Goal: Information Seeking & Learning: Check status

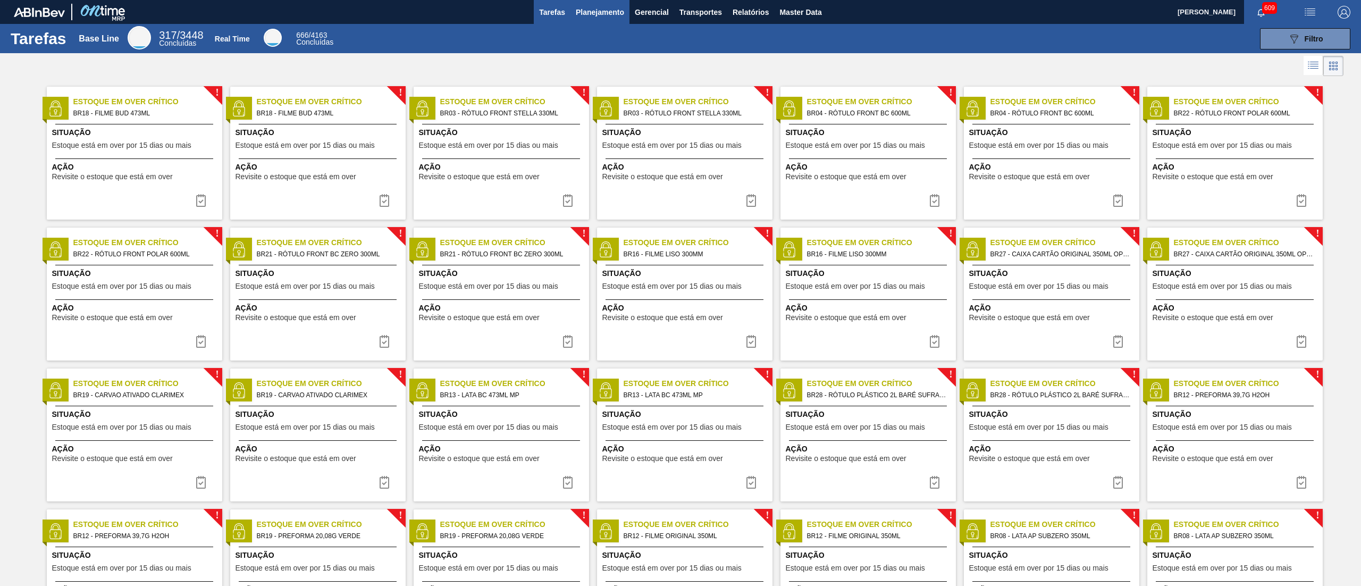
click at [598, 12] on span "Planejamento" at bounding box center [600, 12] width 48 height 13
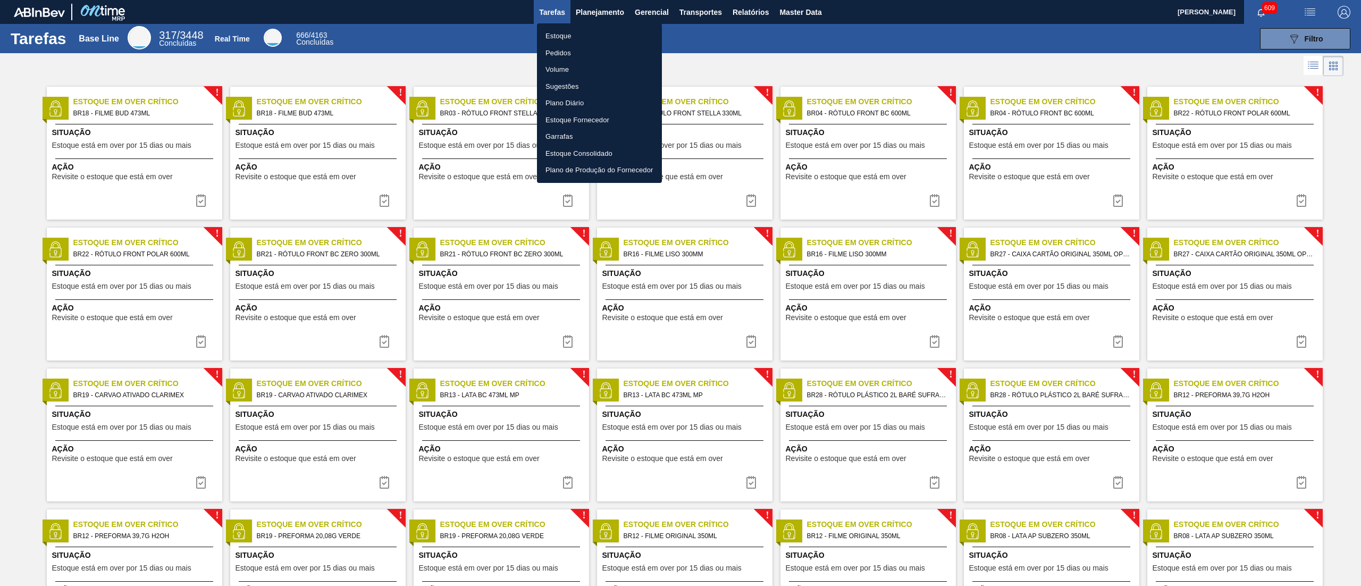
click at [589, 33] on li "Estoque" at bounding box center [599, 36] width 125 height 17
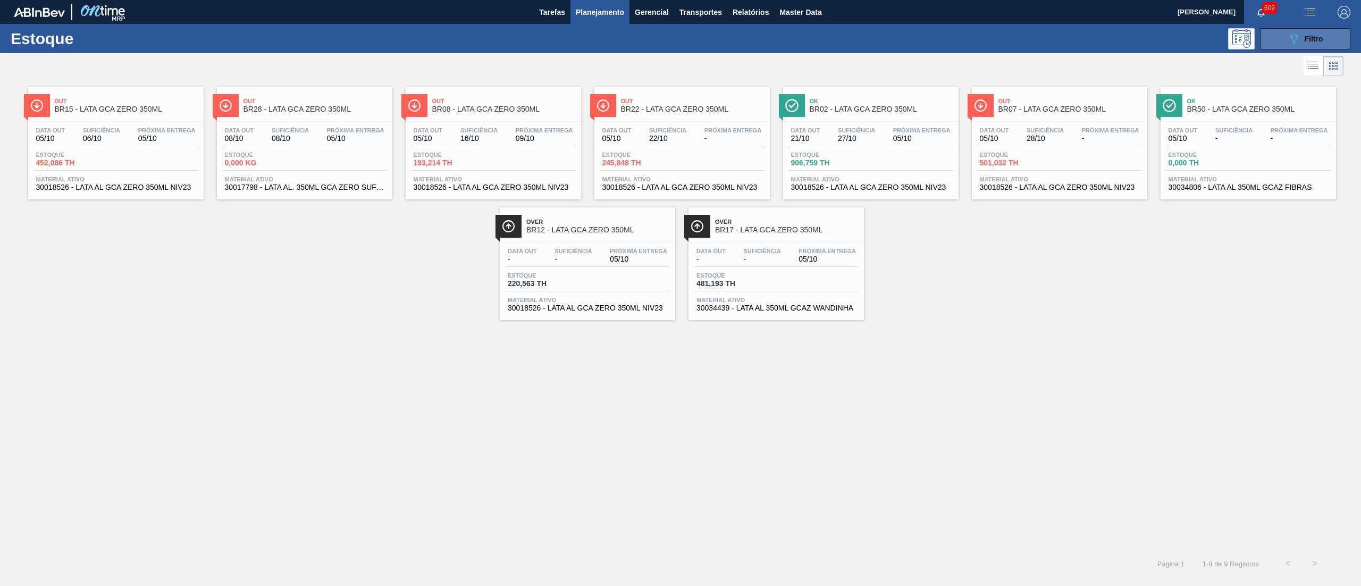
click at [1304, 35] on span "Filtro" at bounding box center [1313, 39] width 19 height 9
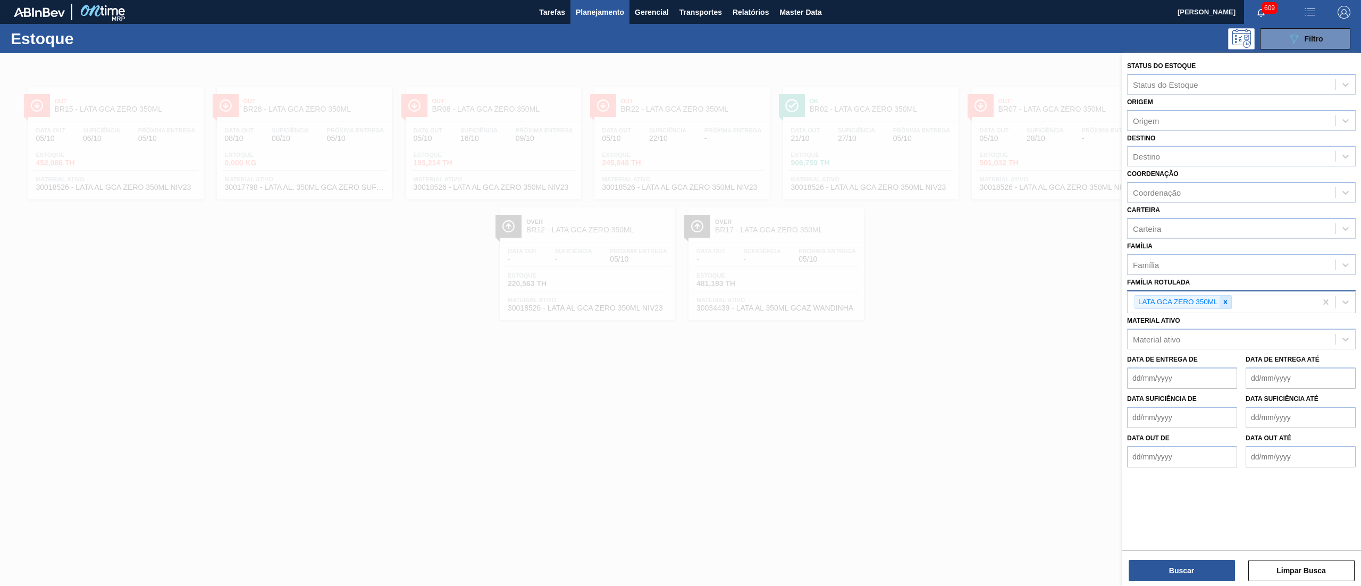
click at [1221, 295] on div at bounding box center [1225, 301] width 12 height 13
paste Rotulada "LATA GCA 350ML"
type Rotulada "LATA GCA 350ML"
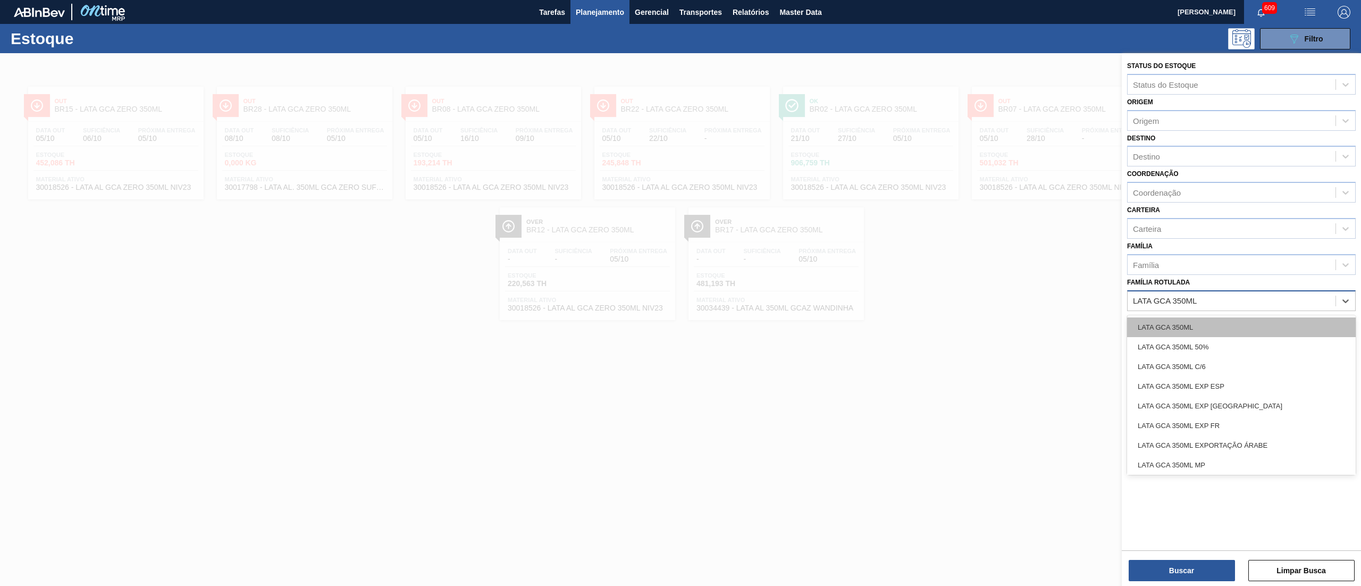
click at [1210, 325] on div "LATA GCA 350ML" at bounding box center [1241, 327] width 229 height 20
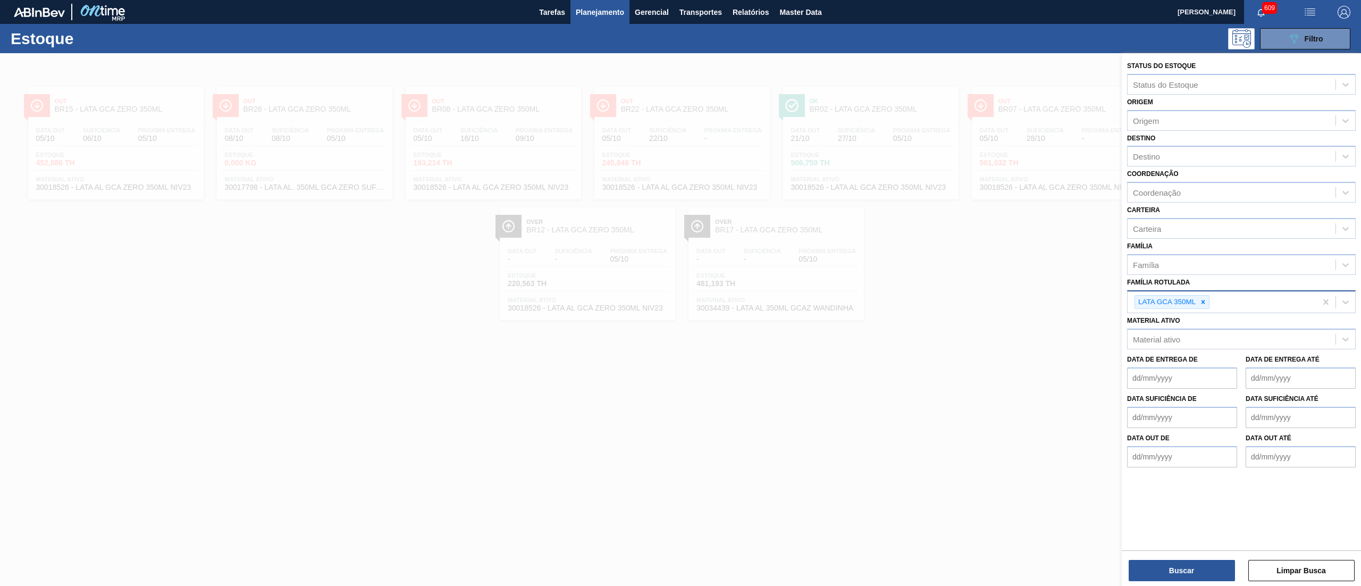
click at [945, 467] on div at bounding box center [680, 346] width 1361 height 586
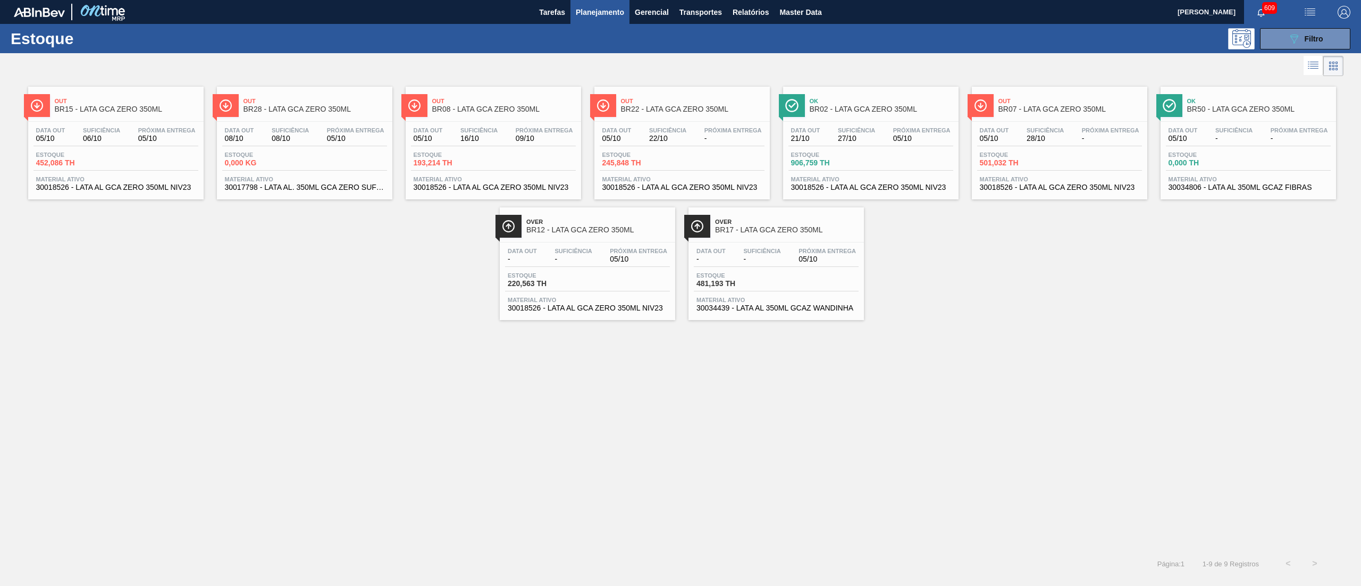
click at [781, 310] on span "30034439 - LATA AL 350ML GCAZ WANDINHA" at bounding box center [775, 308] width 159 height 8
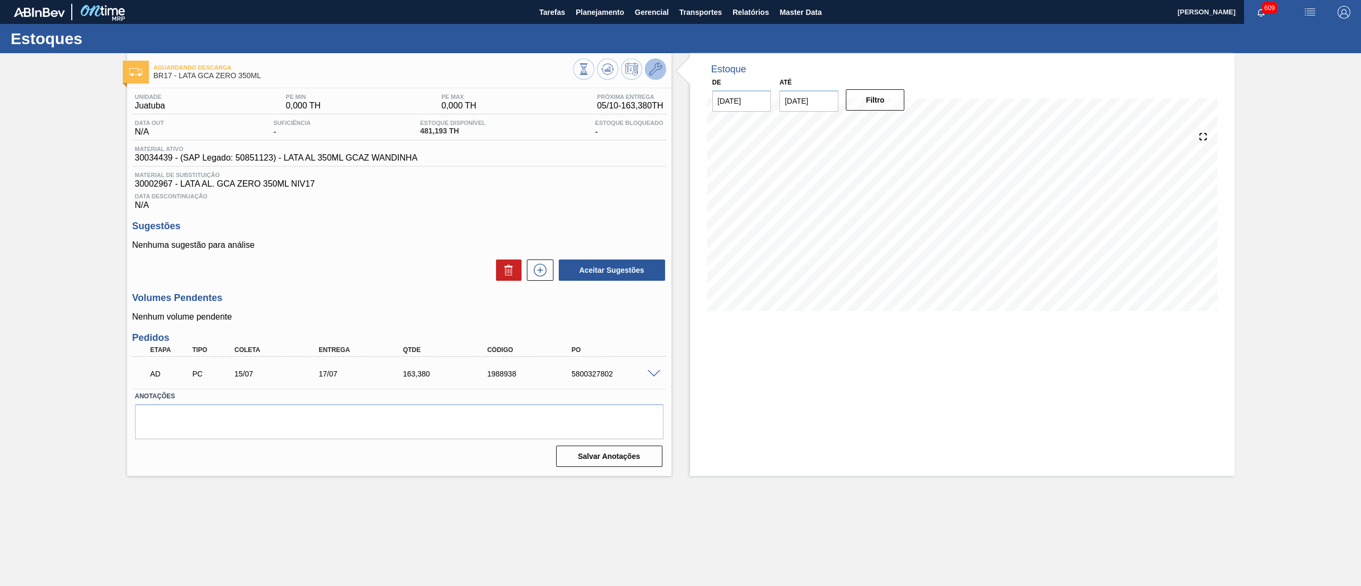
click at [657, 74] on icon at bounding box center [655, 69] width 13 height 13
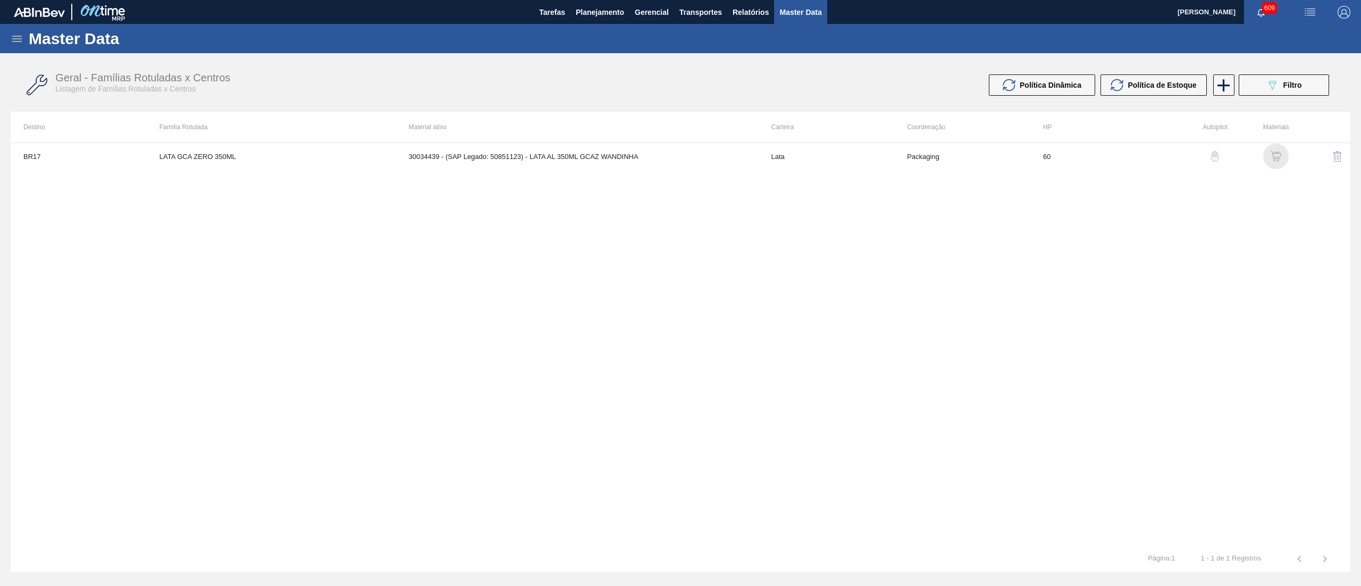
click at [1274, 161] on img "button" at bounding box center [1275, 156] width 11 height 11
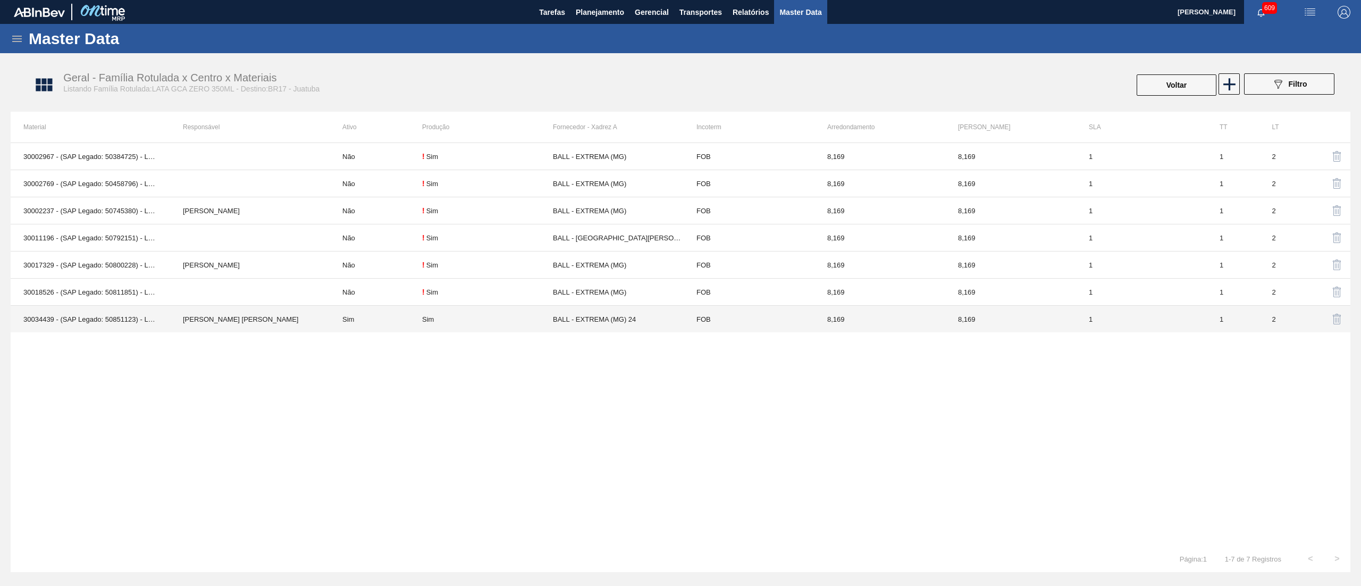
click at [351, 321] on td "Sim" at bounding box center [376, 319] width 92 height 27
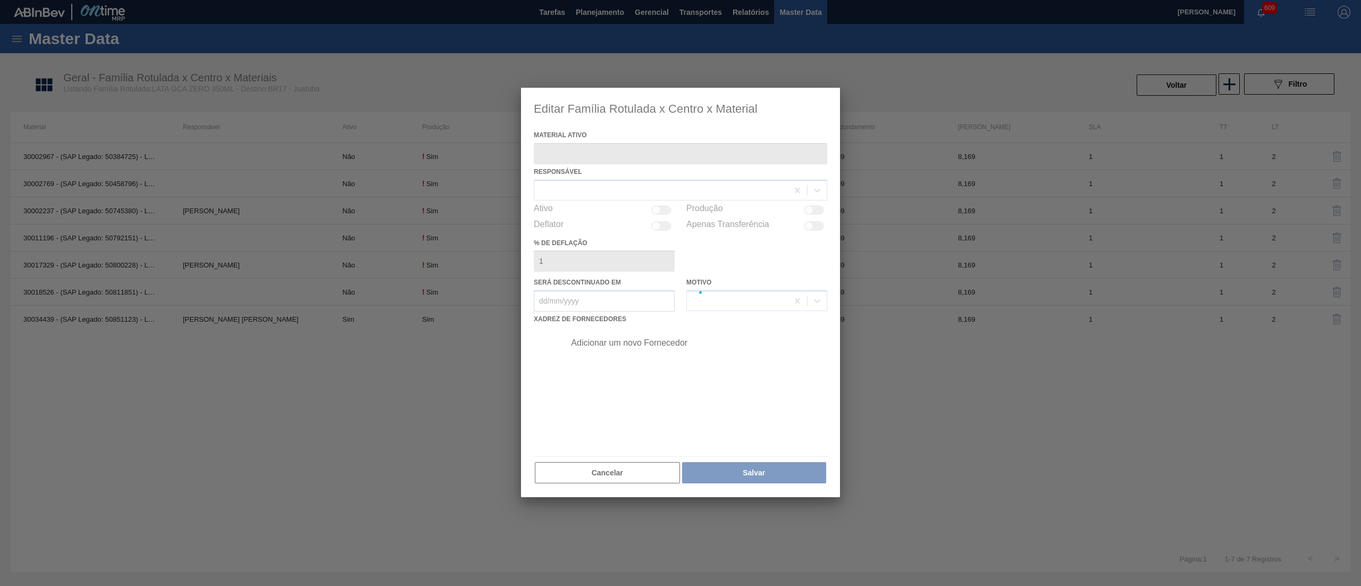
type ativo "30034439 - (SAP Legado: 50851123) - LATA AL 350ML GCAZ WANDINHA"
checkbox input "true"
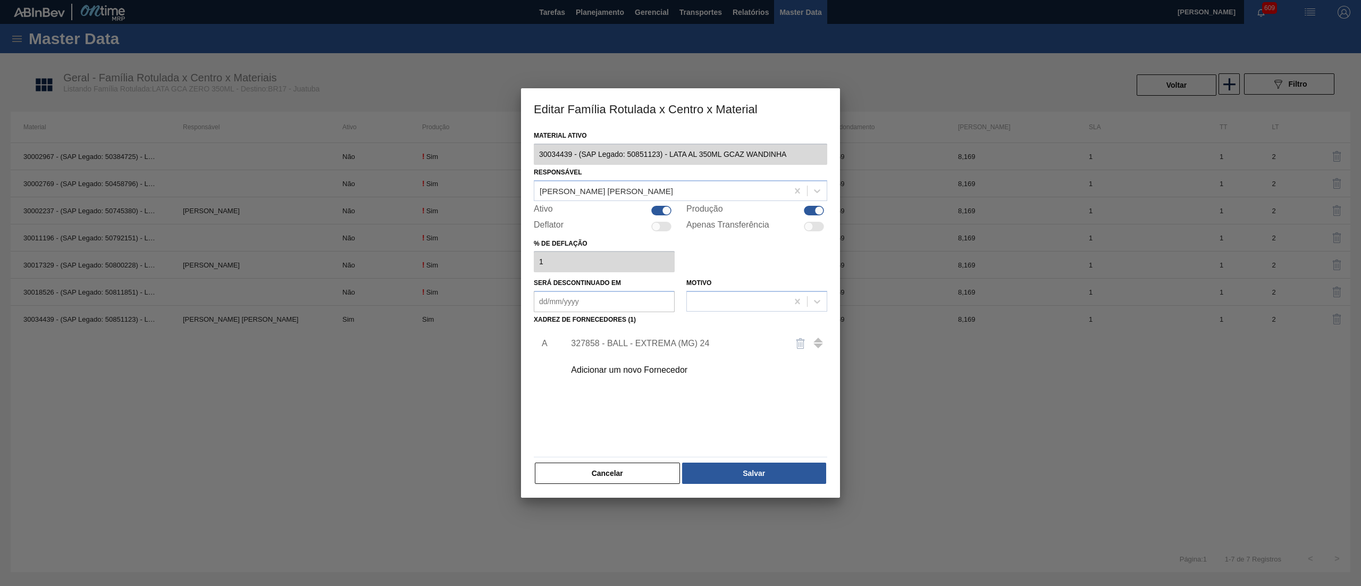
click at [655, 206] on div at bounding box center [661, 211] width 20 height 10
checkbox input "false"
click at [711, 475] on button "Salvar" at bounding box center [754, 472] width 144 height 21
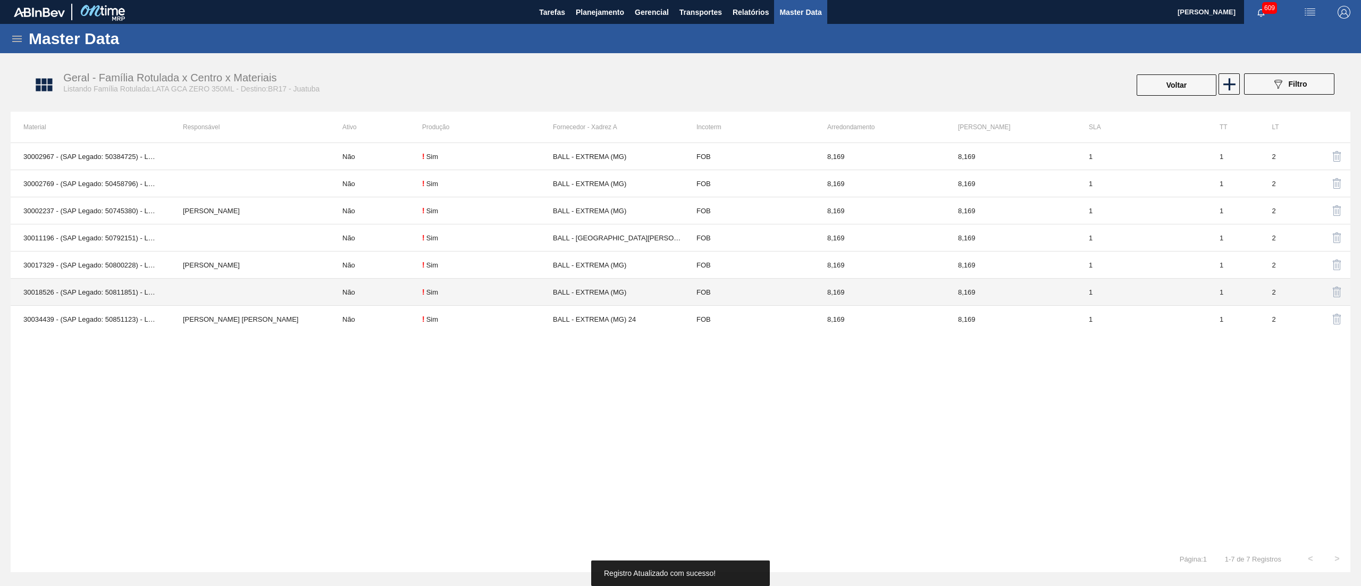
click at [341, 289] on td "Não" at bounding box center [376, 291] width 92 height 27
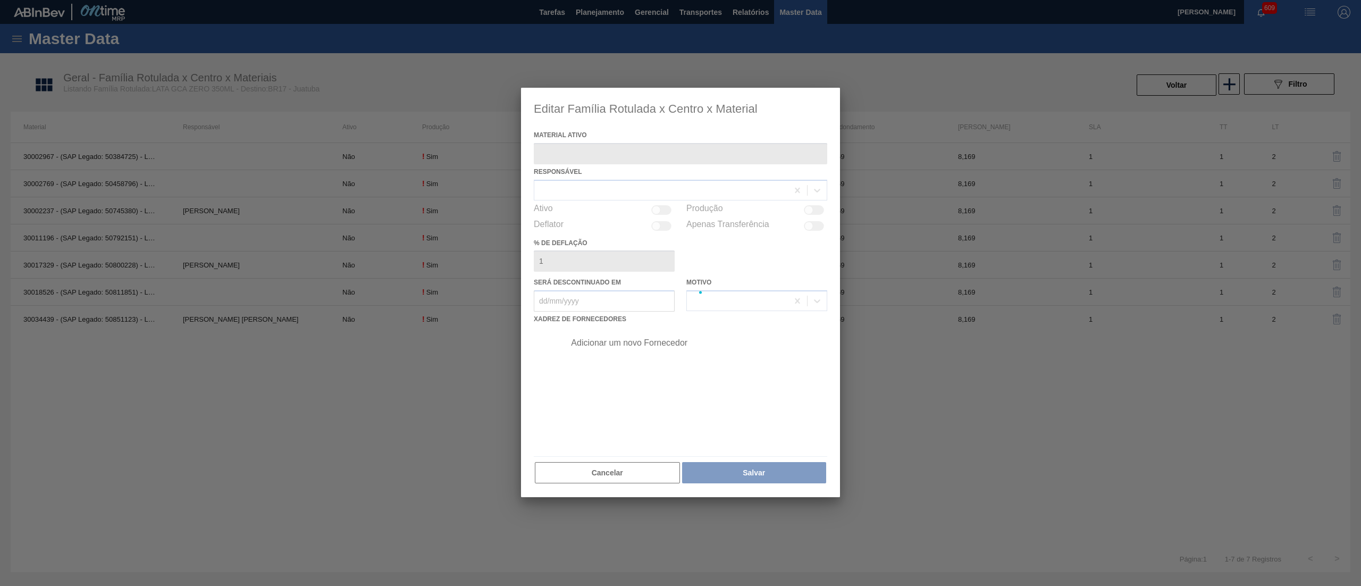
type ativo "30018526 - (SAP Legado: 50811851) - LATA AL GCA ZERO 350ML NIV23"
checkbox input "true"
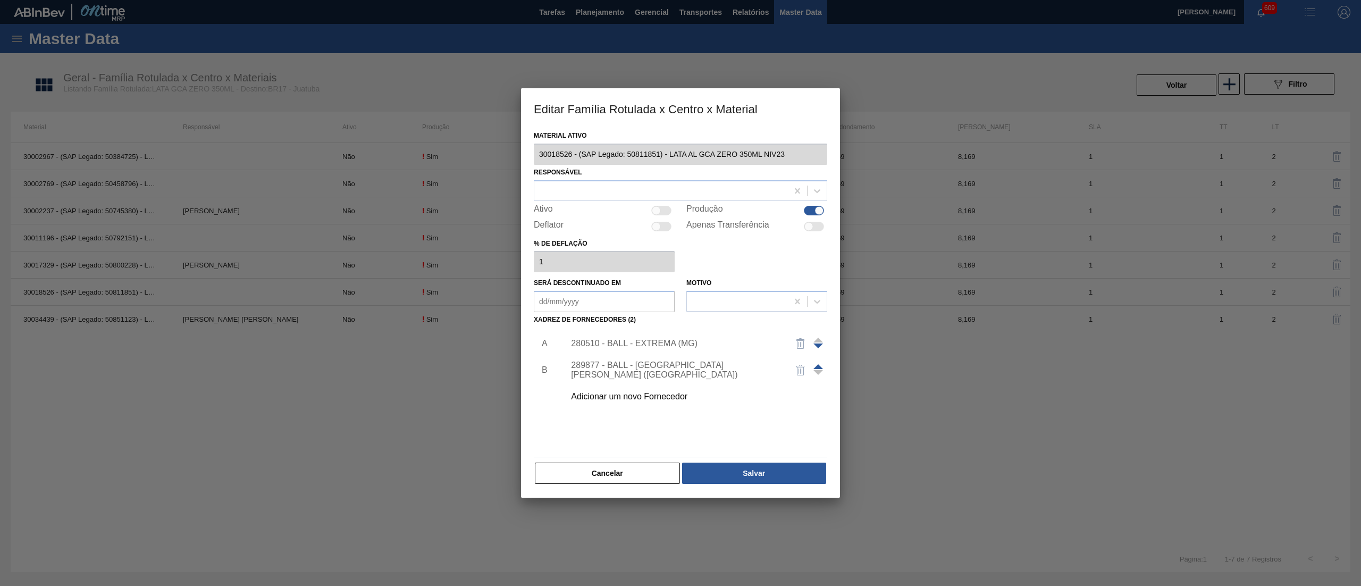
click at [666, 209] on div at bounding box center [661, 211] width 20 height 10
checkbox input "true"
click at [698, 464] on button "Salvar" at bounding box center [754, 472] width 144 height 21
click at [655, 184] on div at bounding box center [661, 190] width 254 height 15
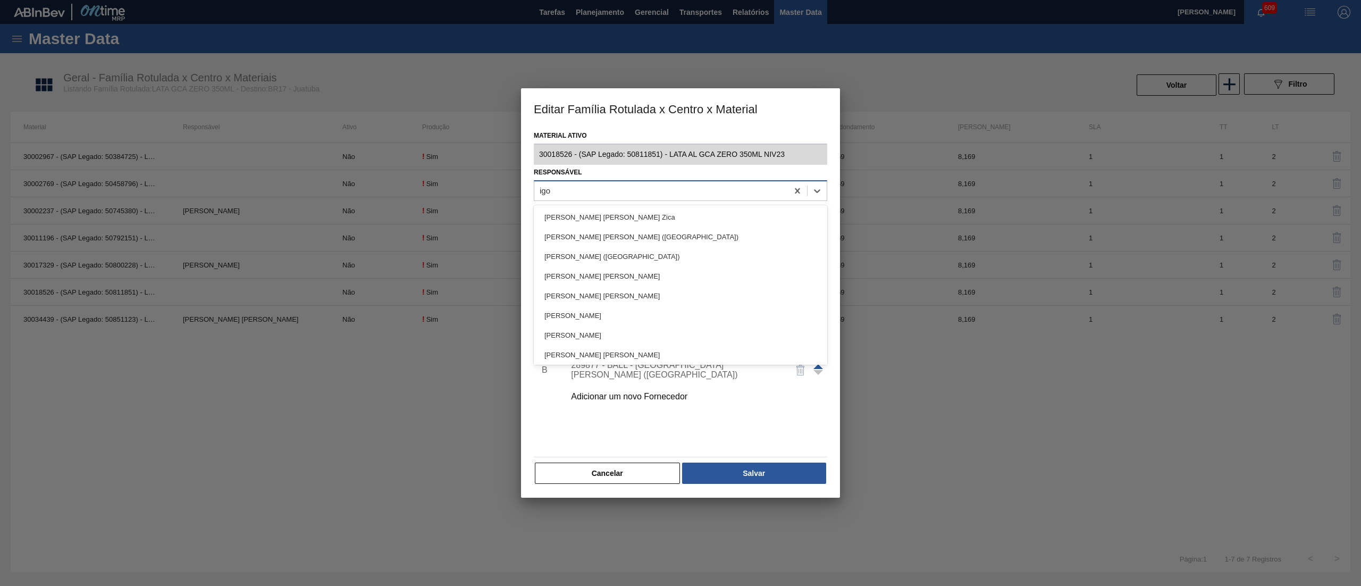
type input "[PERSON_NAME]"
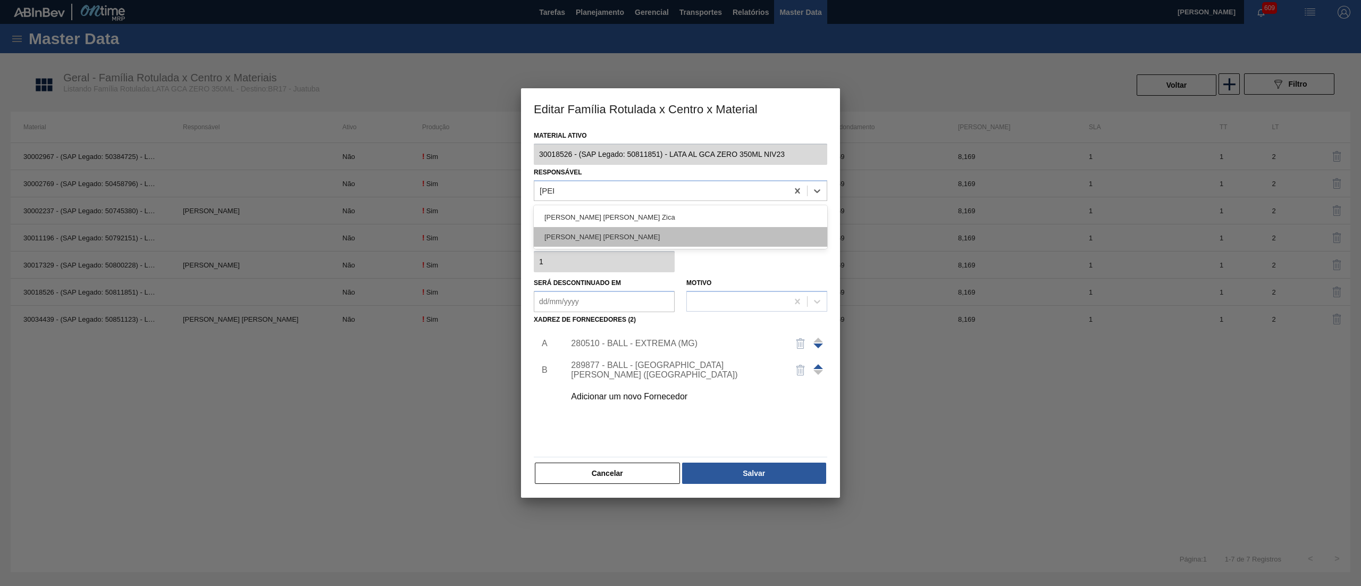
click at [635, 233] on div "[PERSON_NAME] [PERSON_NAME]" at bounding box center [680, 237] width 293 height 20
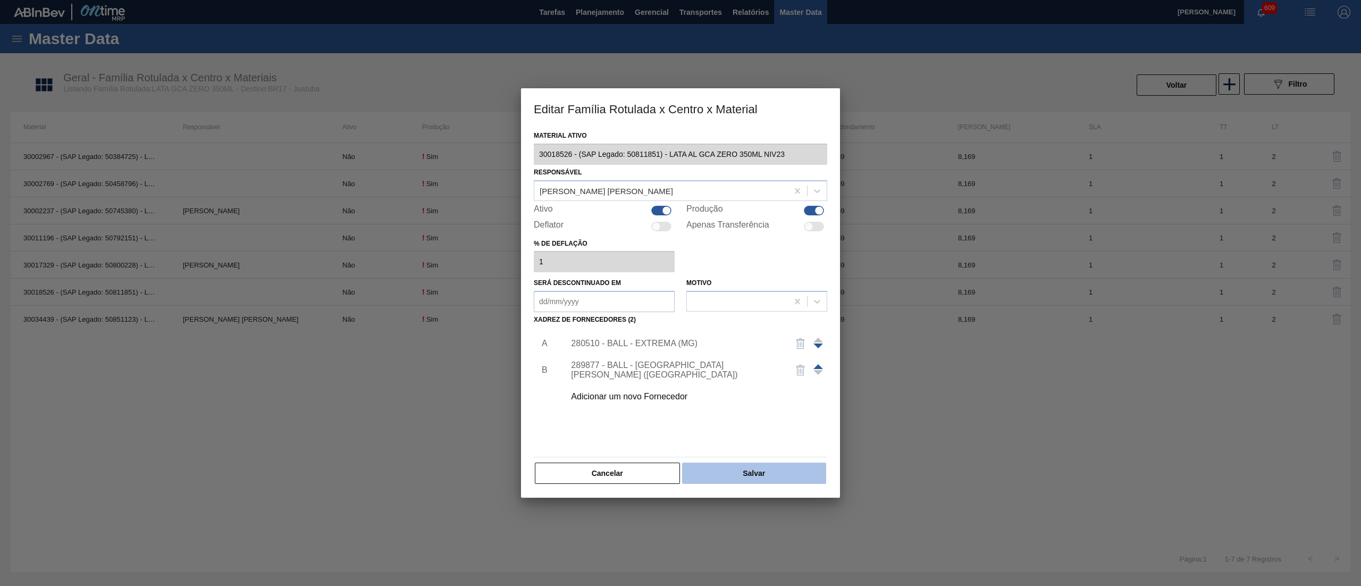
click at [721, 469] on button "Salvar" at bounding box center [754, 472] width 144 height 21
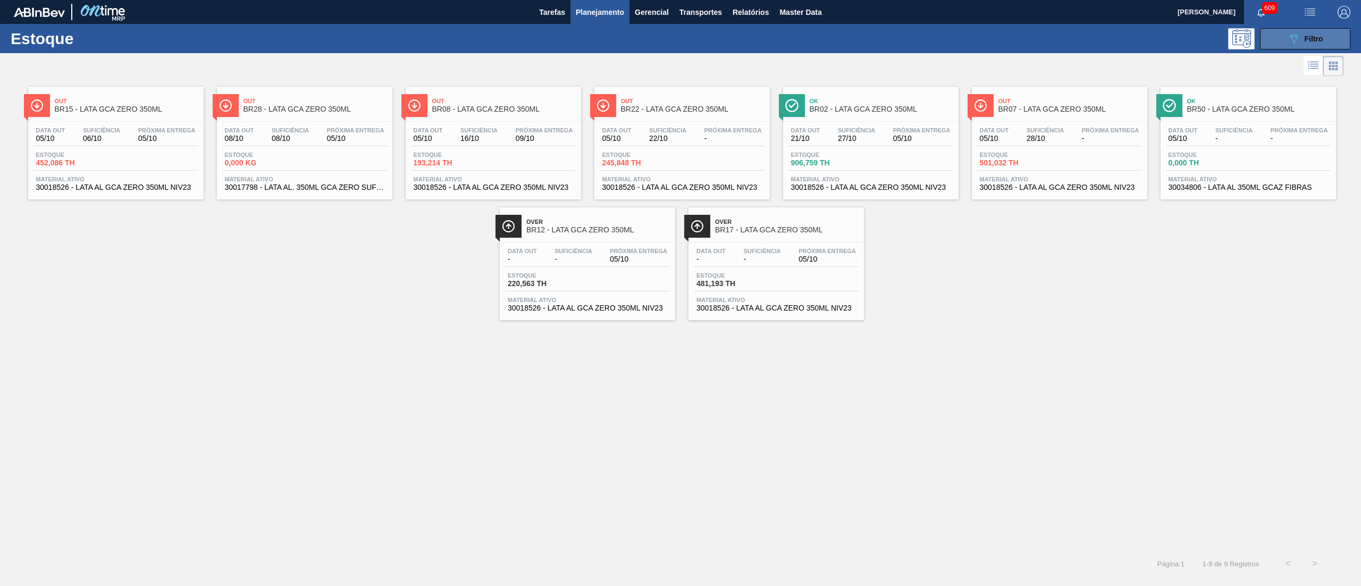
click at [1293, 42] on icon "089F7B8B-B2A5-4AFE-B5C0-19BA573D28AC" at bounding box center [1293, 38] width 13 height 13
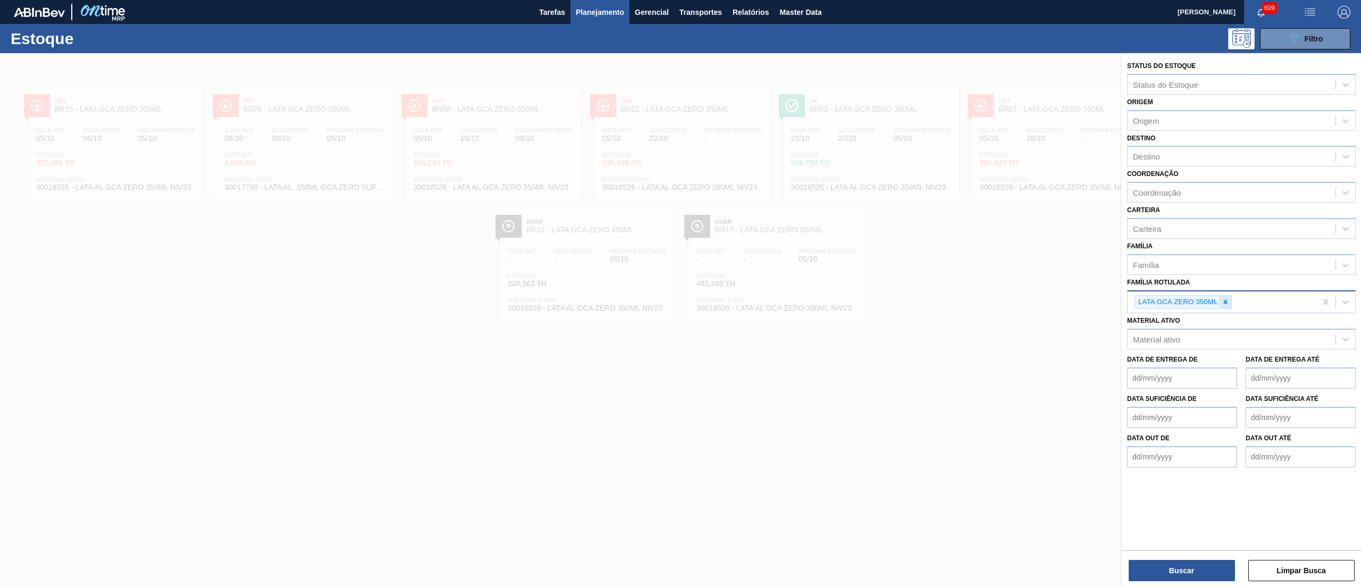
click at [1224, 303] on icon at bounding box center [1224, 301] width 7 height 7
paste Rotulada "LATA GCA 350ML"
type Rotulada "LATA GCA 350ML"
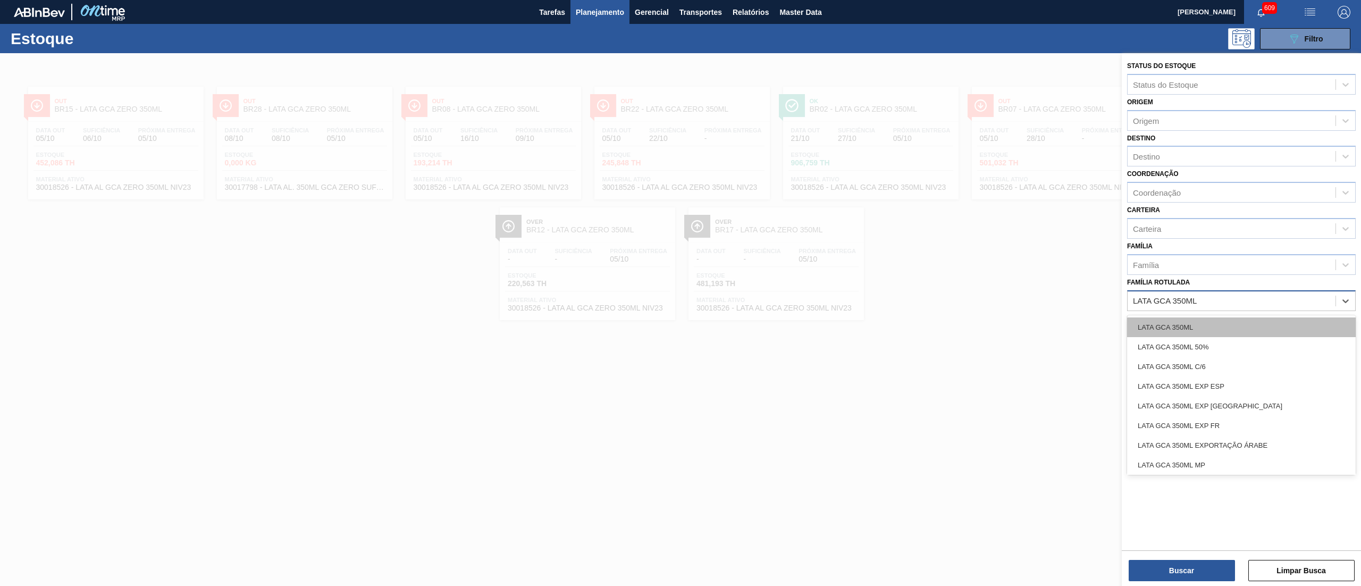
click at [1224, 323] on div "LATA GCA 350ML" at bounding box center [1241, 327] width 229 height 20
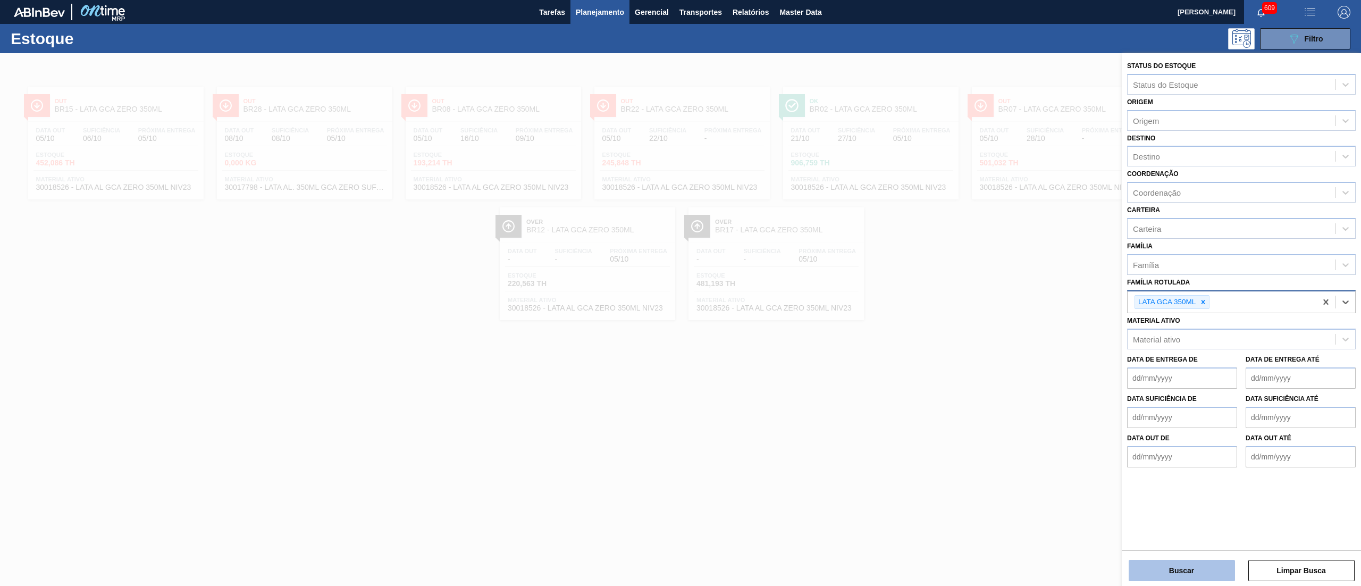
click at [1180, 578] on button "Buscar" at bounding box center [1181, 570] width 106 height 21
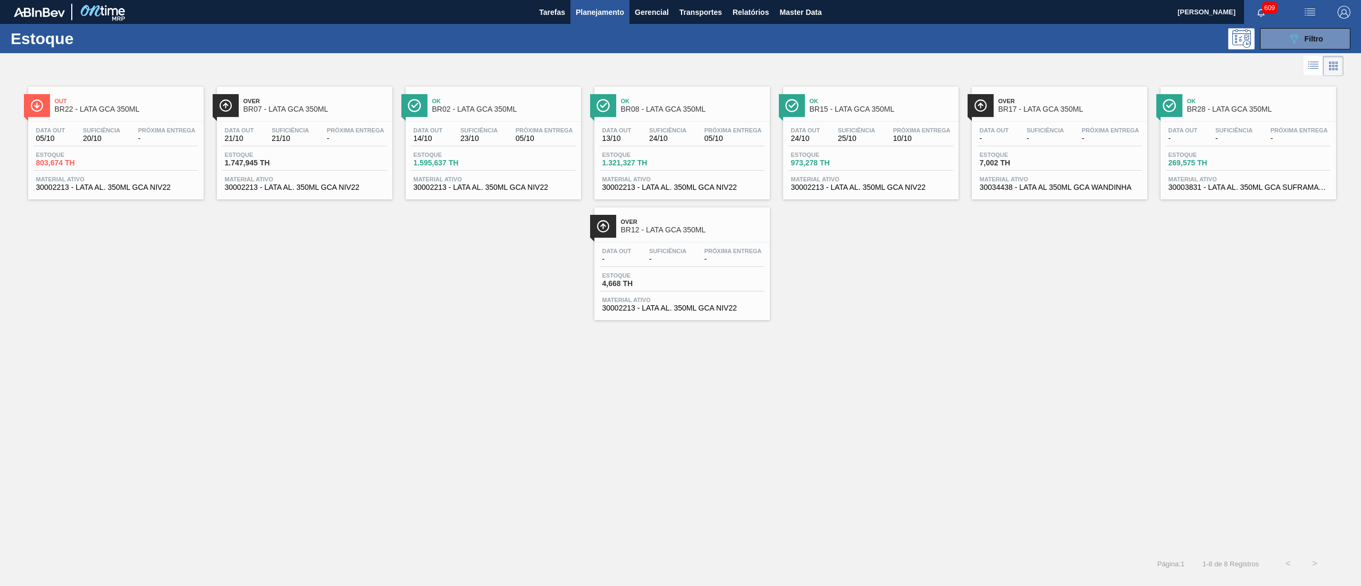
click at [1065, 191] on span "30034438 - LATA AL 350ML GCA WANDINHA" at bounding box center [1058, 187] width 159 height 8
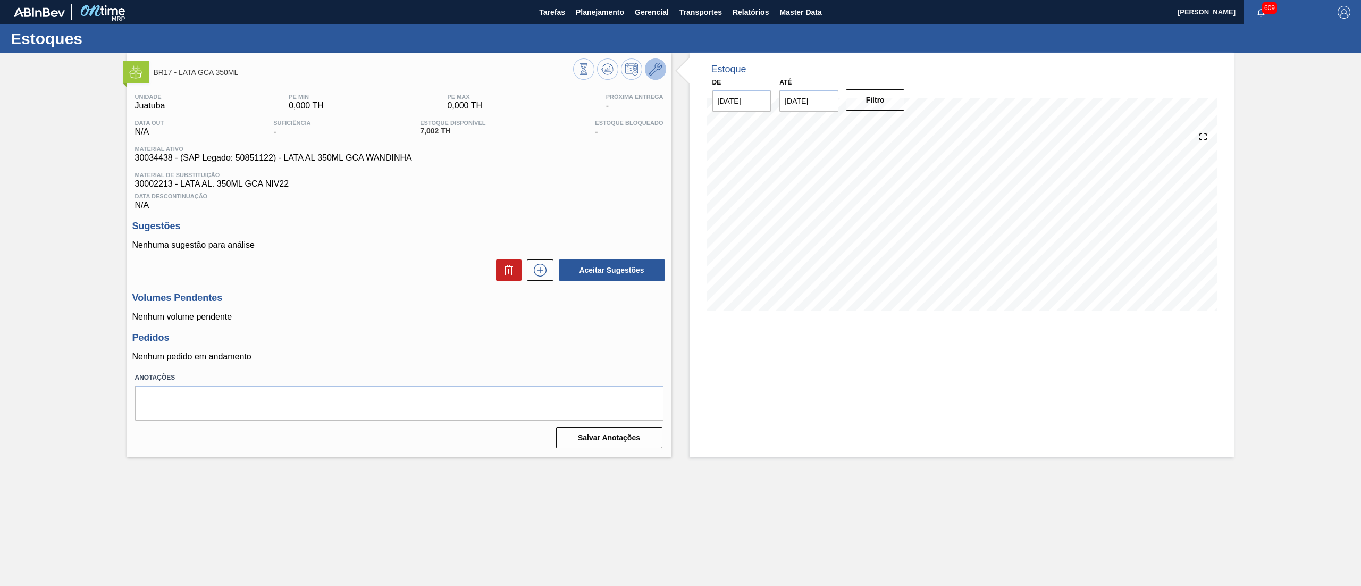
click at [657, 72] on icon at bounding box center [655, 69] width 13 height 13
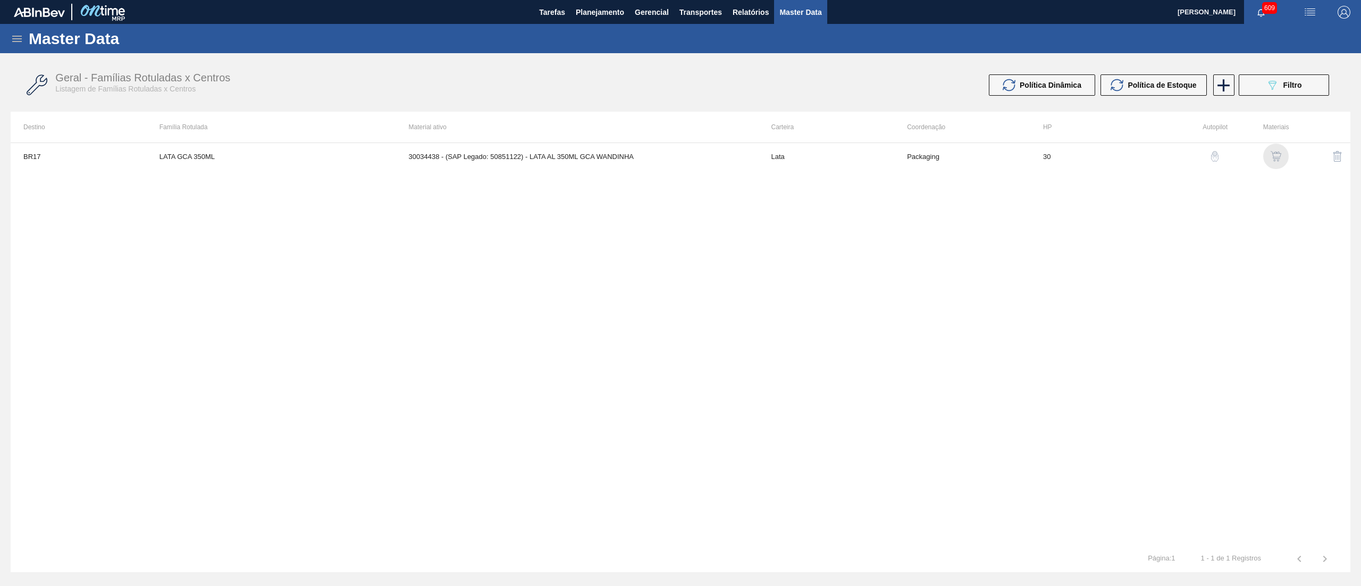
click at [1274, 159] on img "button" at bounding box center [1275, 156] width 11 height 11
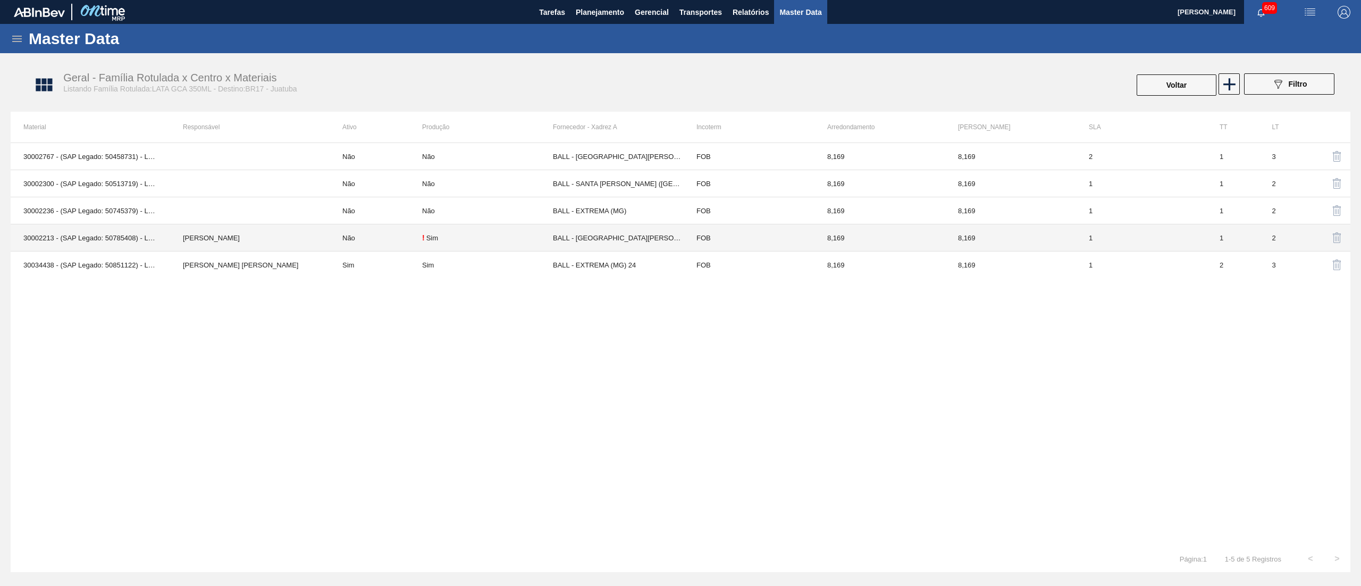
click at [332, 233] on td "Não" at bounding box center [376, 237] width 92 height 27
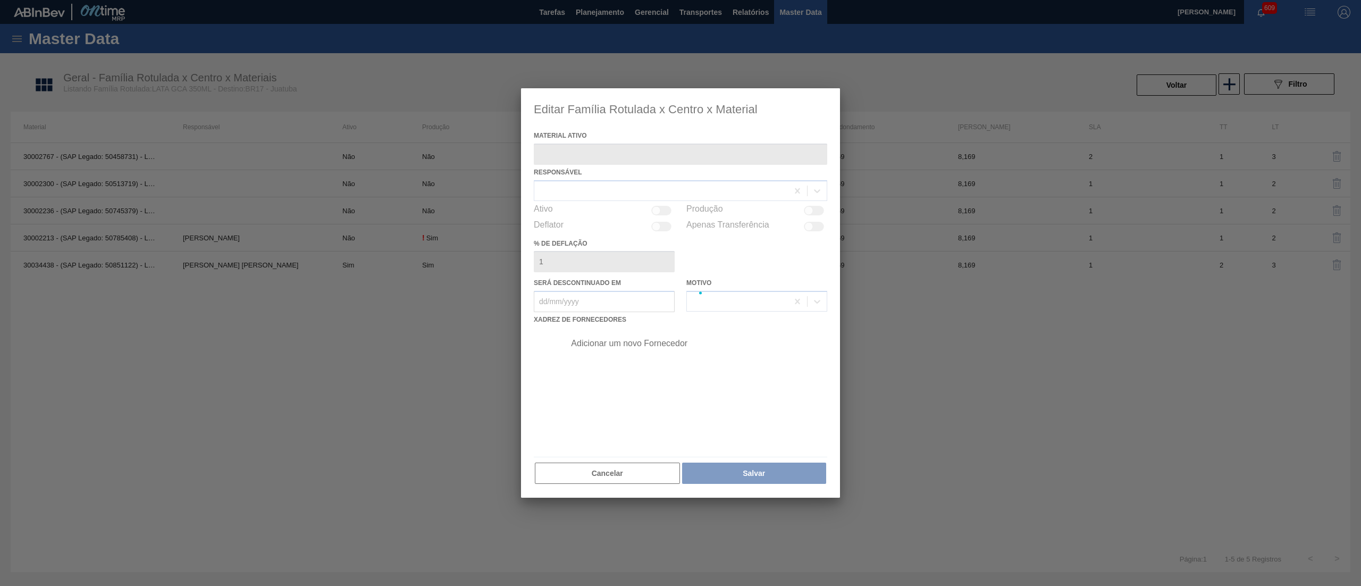
type ativo "30002213 - (SAP Legado: 50785408) - LATA AL. 350ML GCA NIV22"
checkbox input "true"
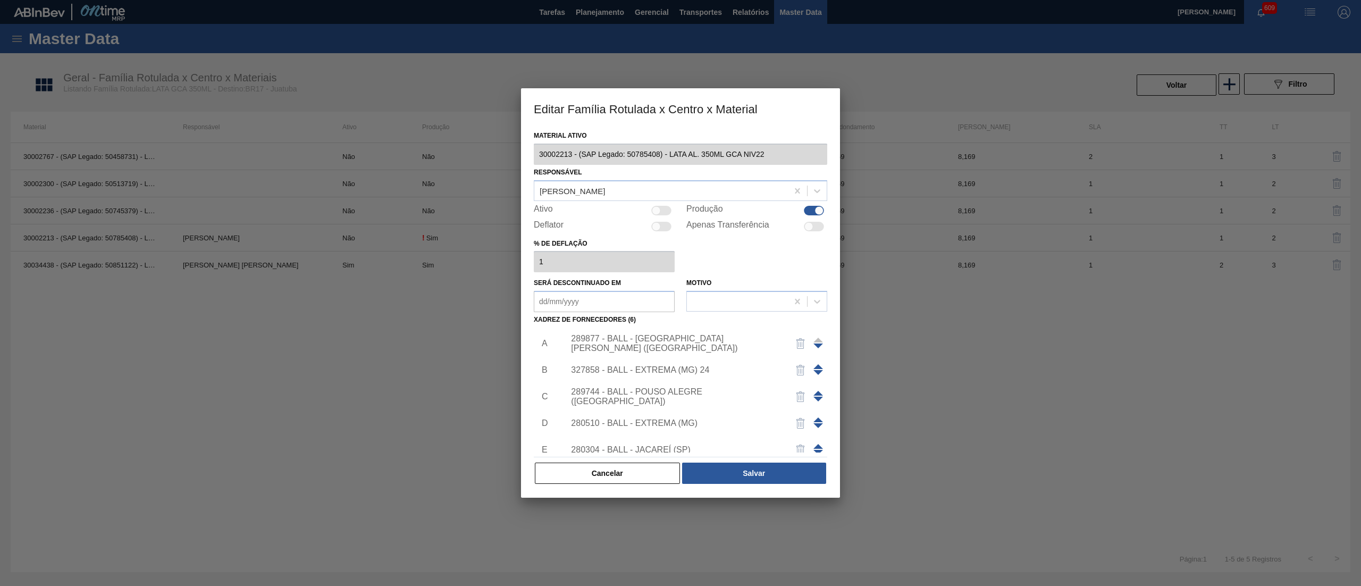
click at [653, 208] on div at bounding box center [656, 210] width 9 height 9
click at [660, 212] on div at bounding box center [661, 211] width 20 height 10
checkbox input "false"
click at [707, 471] on button "Salvar" at bounding box center [754, 472] width 144 height 21
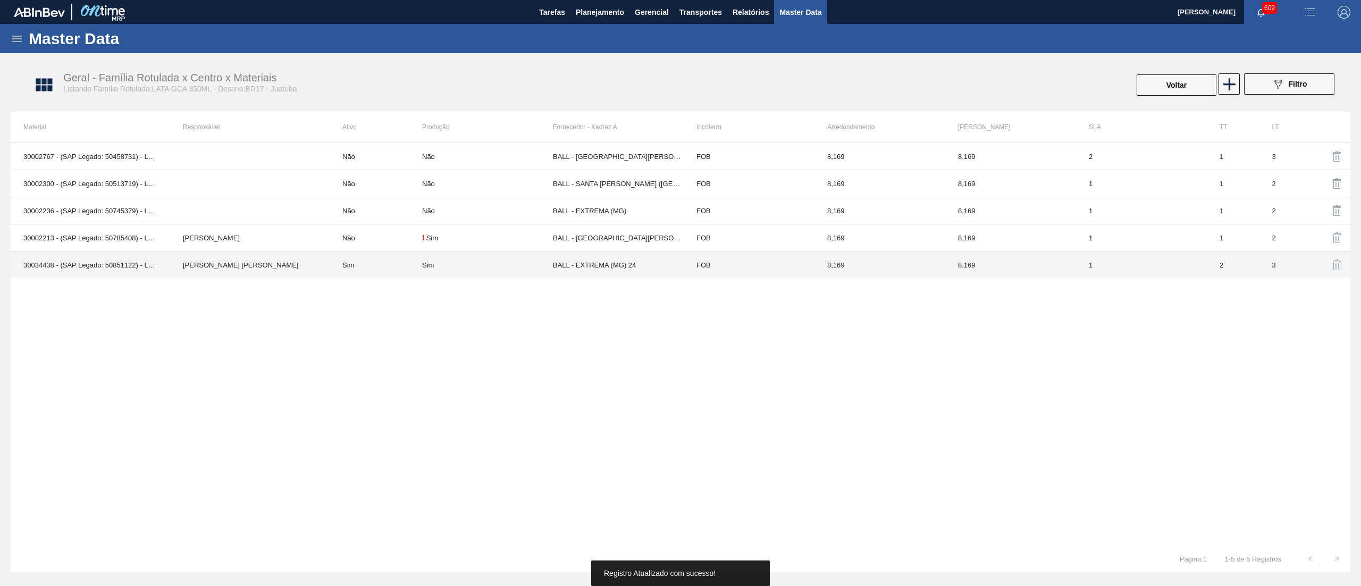
click at [277, 265] on td "[PERSON_NAME] [PERSON_NAME]" at bounding box center [249, 264] width 159 height 27
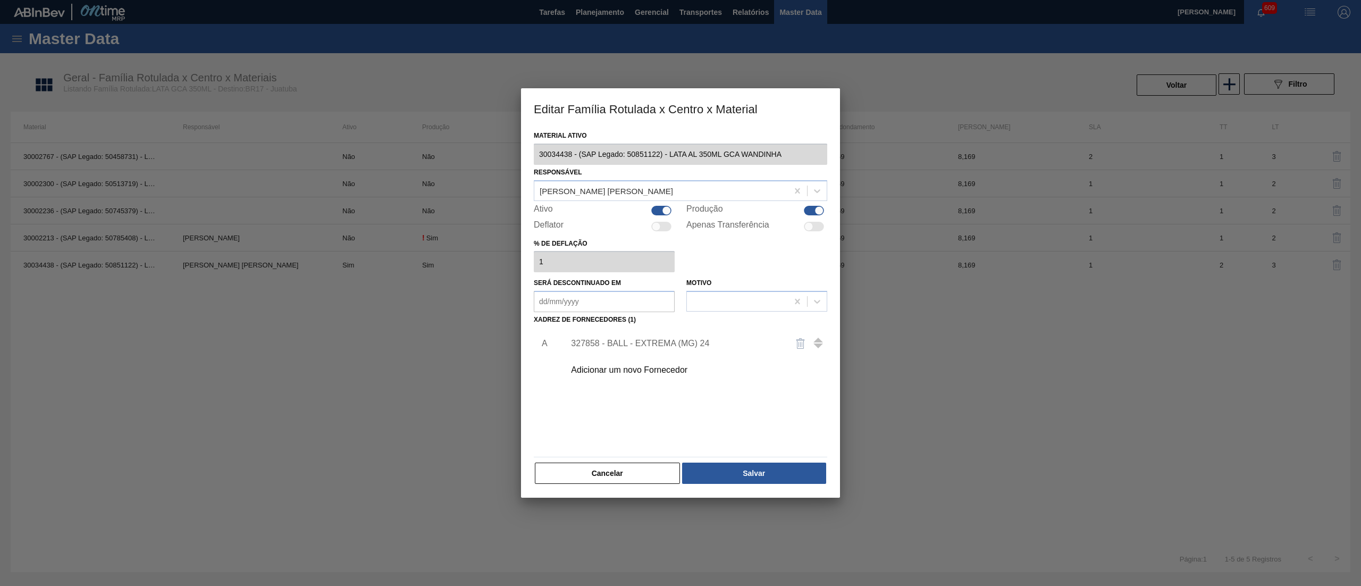
click at [655, 212] on div at bounding box center [661, 211] width 20 height 10
checkbox input "false"
click at [642, 195] on div "[PERSON_NAME] [PERSON_NAME]" at bounding box center [661, 190] width 254 height 15
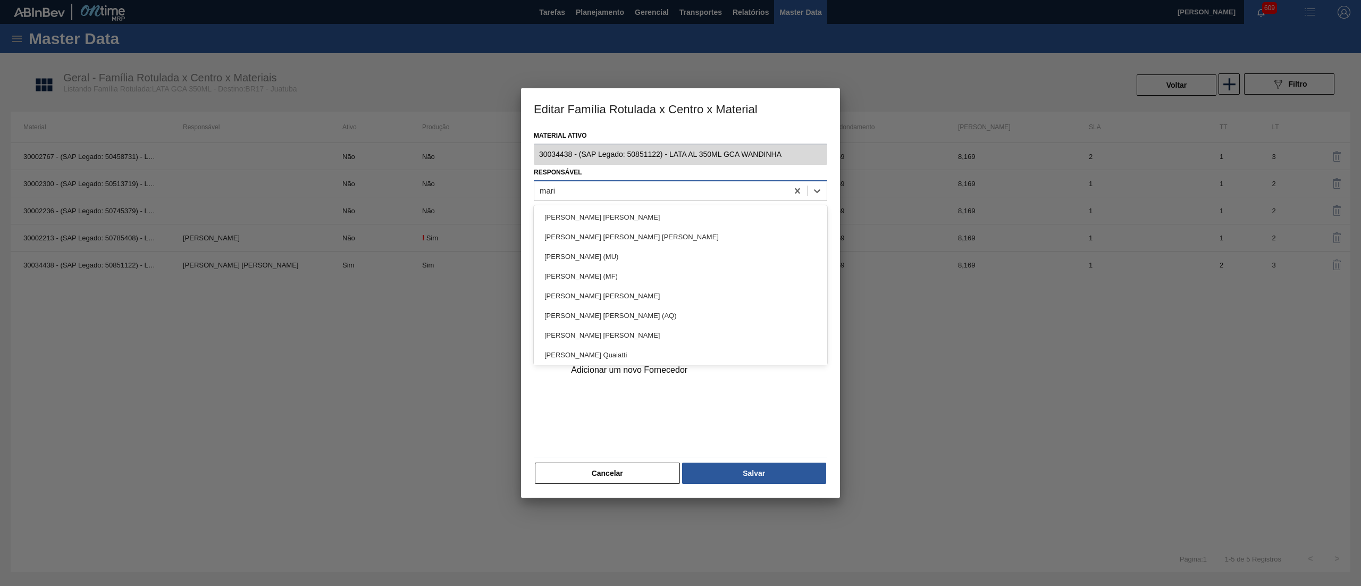
type input "maril"
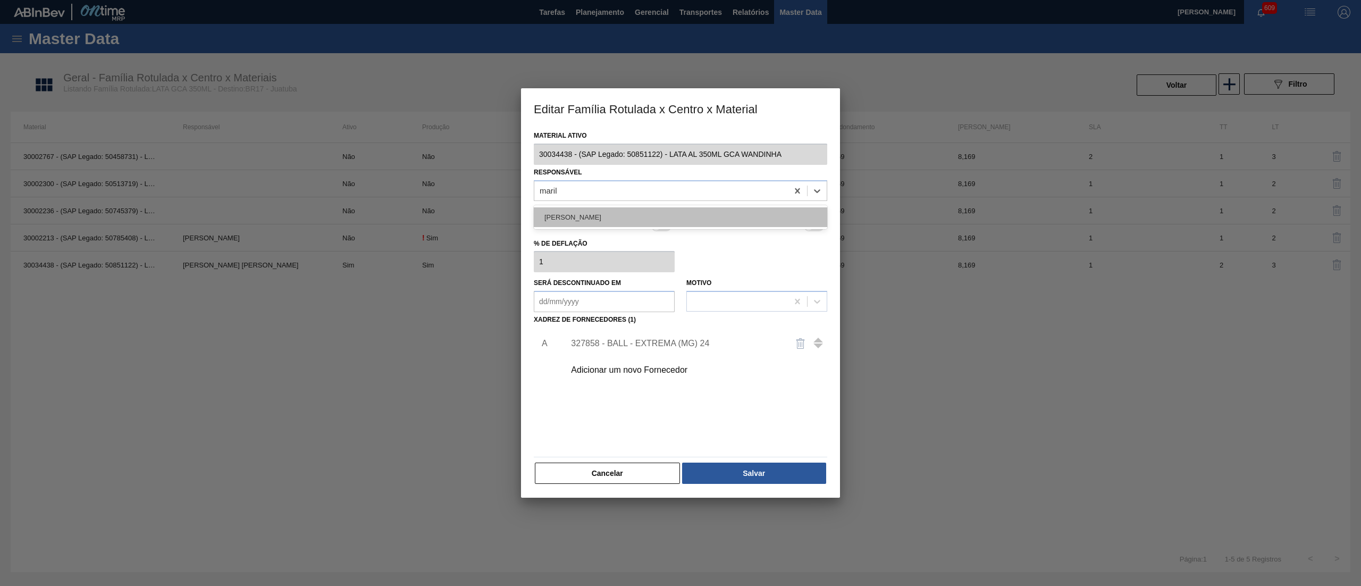
click at [658, 209] on div "[PERSON_NAME]" at bounding box center [680, 217] width 293 height 20
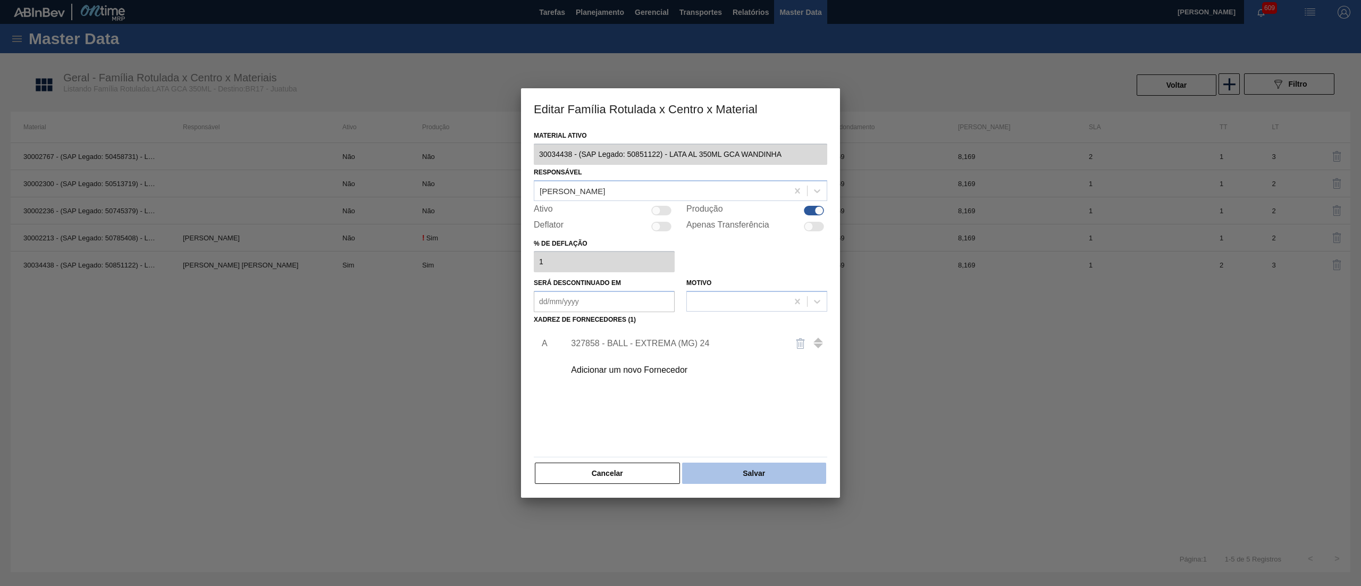
click at [734, 474] on button "Salvar" at bounding box center [754, 472] width 144 height 21
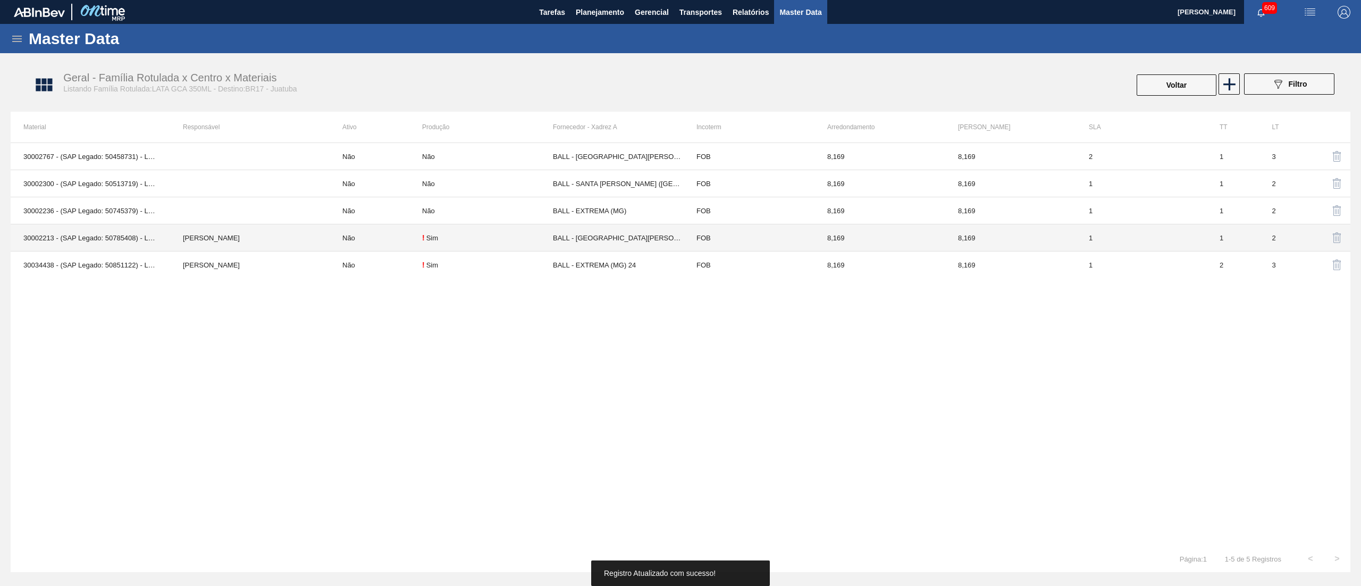
click at [286, 246] on td "[PERSON_NAME]" at bounding box center [249, 237] width 159 height 27
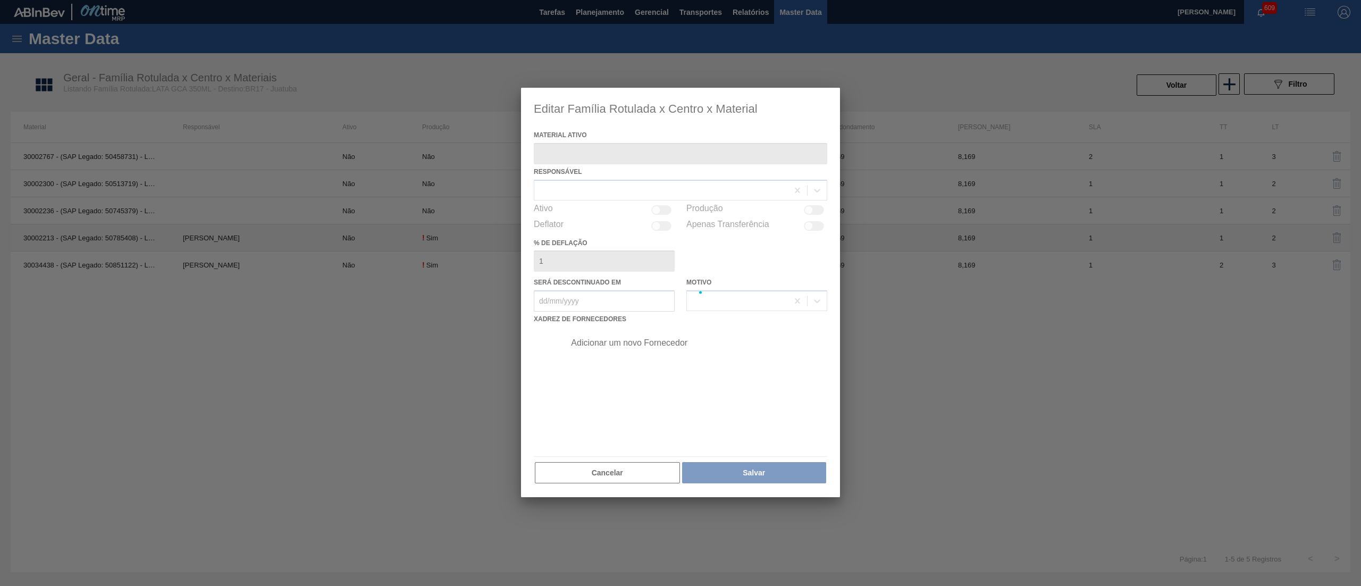
type ativo "30002213 - (SAP Legado: 50785408) - LATA AL. 350ML GCA NIV22"
checkbox input "true"
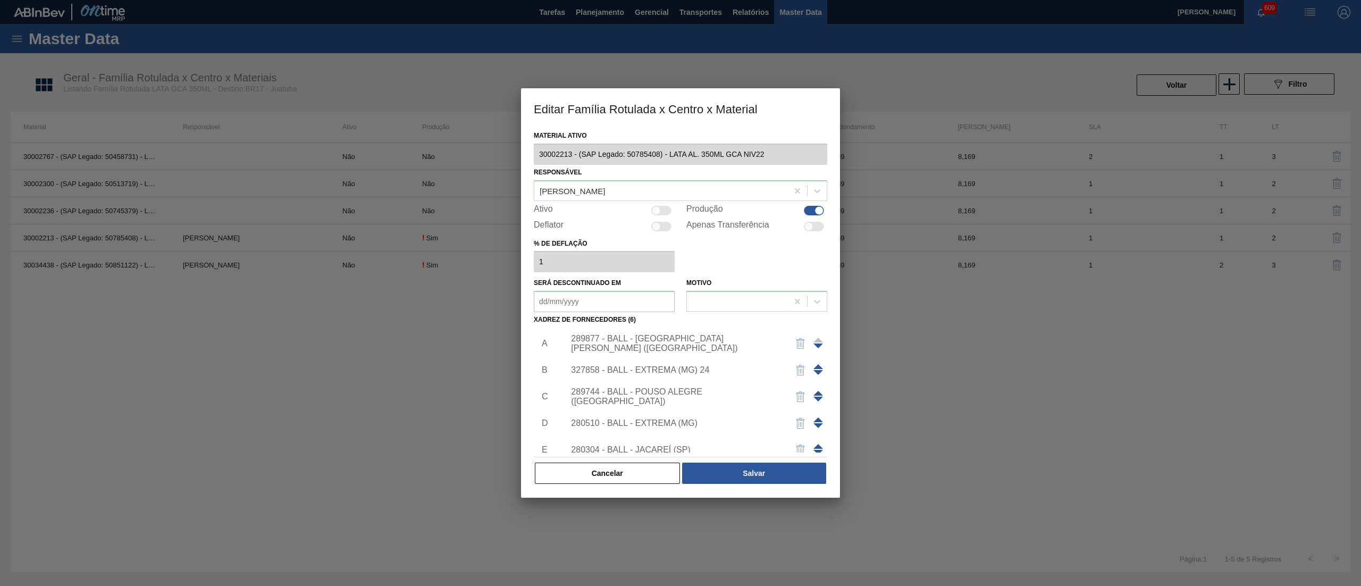
click at [665, 208] on div at bounding box center [661, 211] width 20 height 10
checkbox input "true"
click at [717, 465] on button "Salvar" at bounding box center [754, 472] width 144 height 21
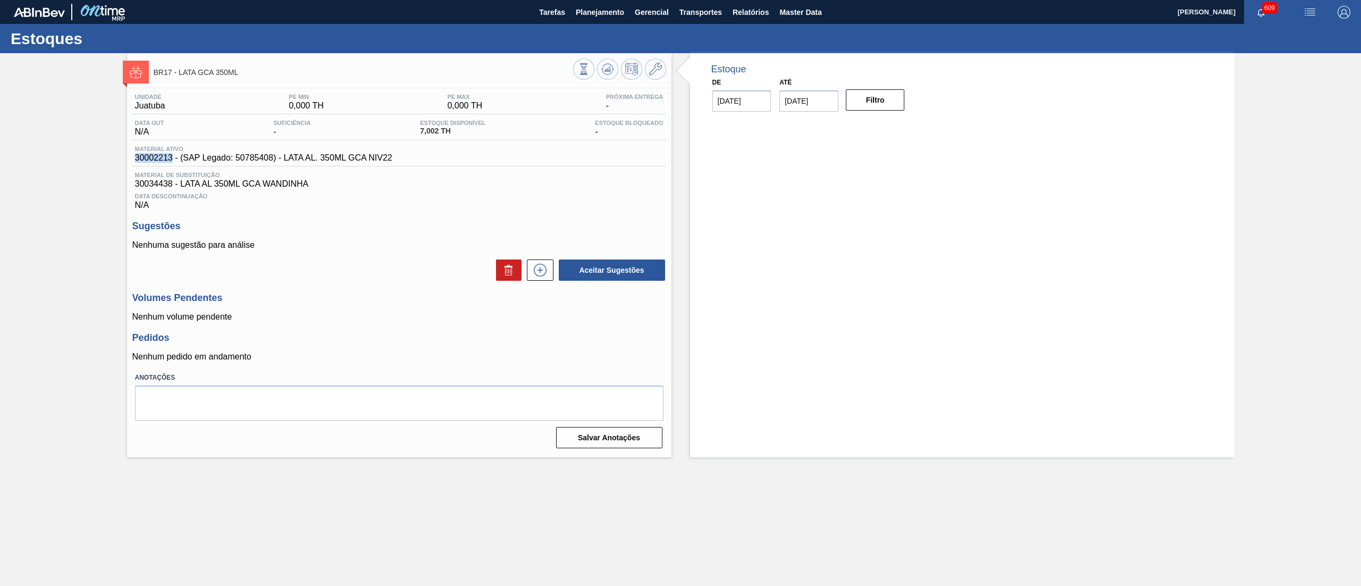
drag, startPoint x: 132, startPoint y: 157, endPoint x: 173, endPoint y: 161, distance: 41.1
click at [173, 161] on div "Material ativo 30002213 - (SAP Legado: 50785408) - LATA AL. 350ML GCA NIV22" at bounding box center [263, 154] width 263 height 17
copy span "30002213"
click at [603, 22] on button "Planejamento" at bounding box center [599, 12] width 59 height 24
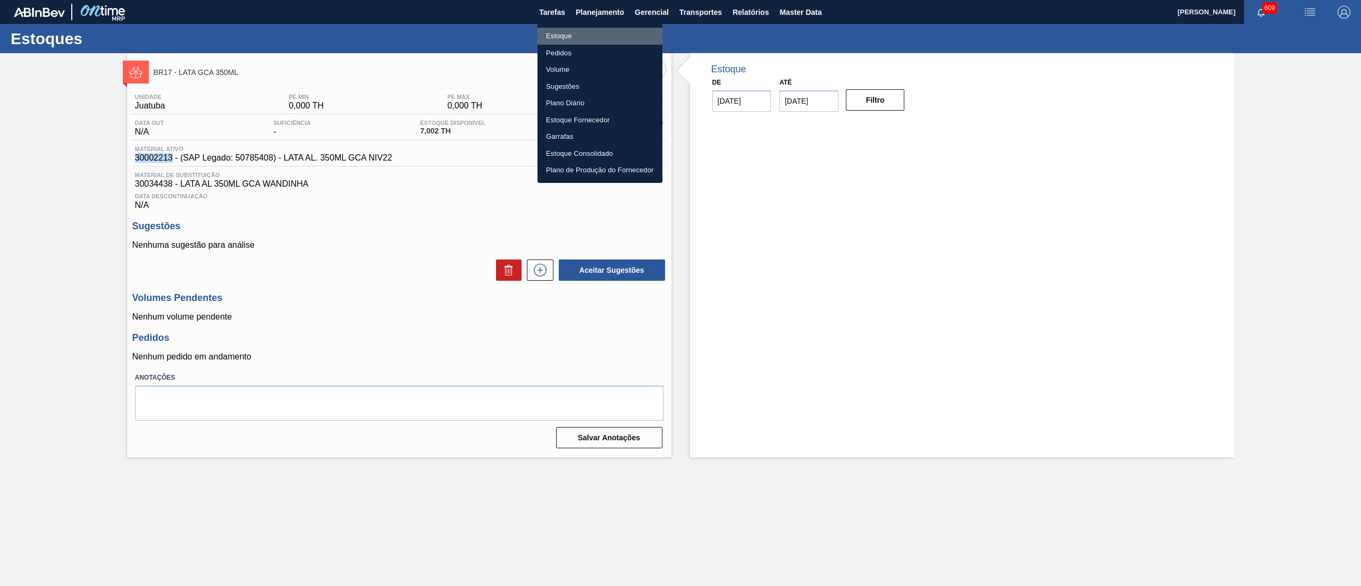
click at [585, 42] on li "Estoque" at bounding box center [599, 36] width 125 height 17
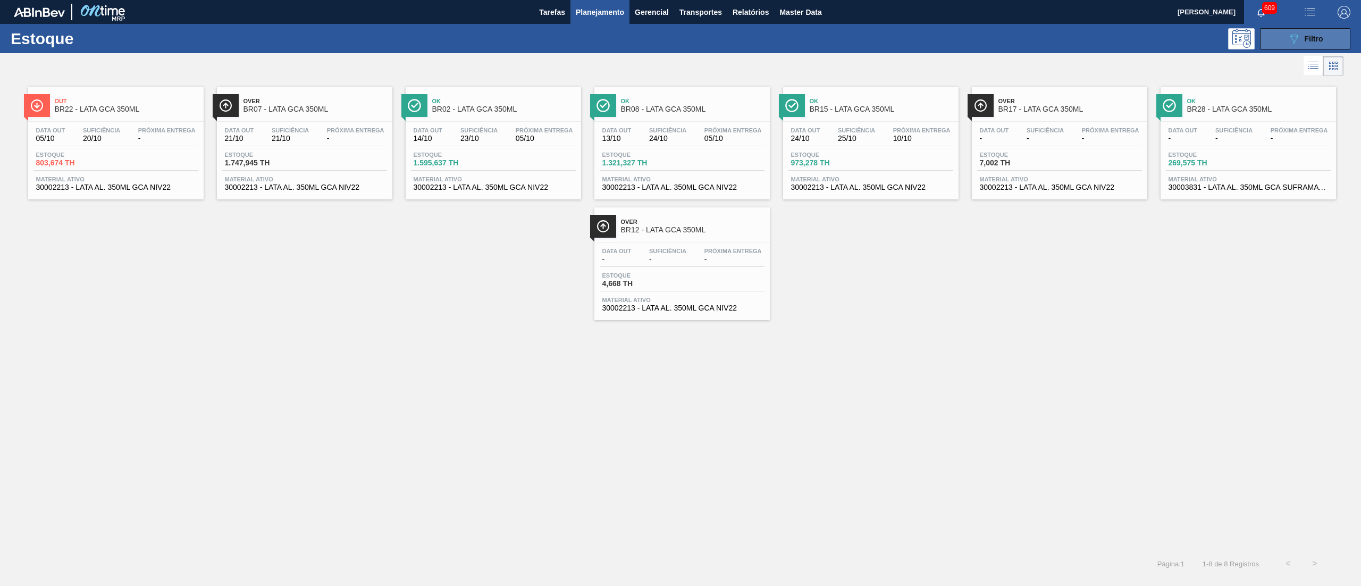
click at [1295, 48] on button "089F7B8B-B2A5-4AFE-B5C0-19BA573D28AC Filtro" at bounding box center [1305, 38] width 90 height 21
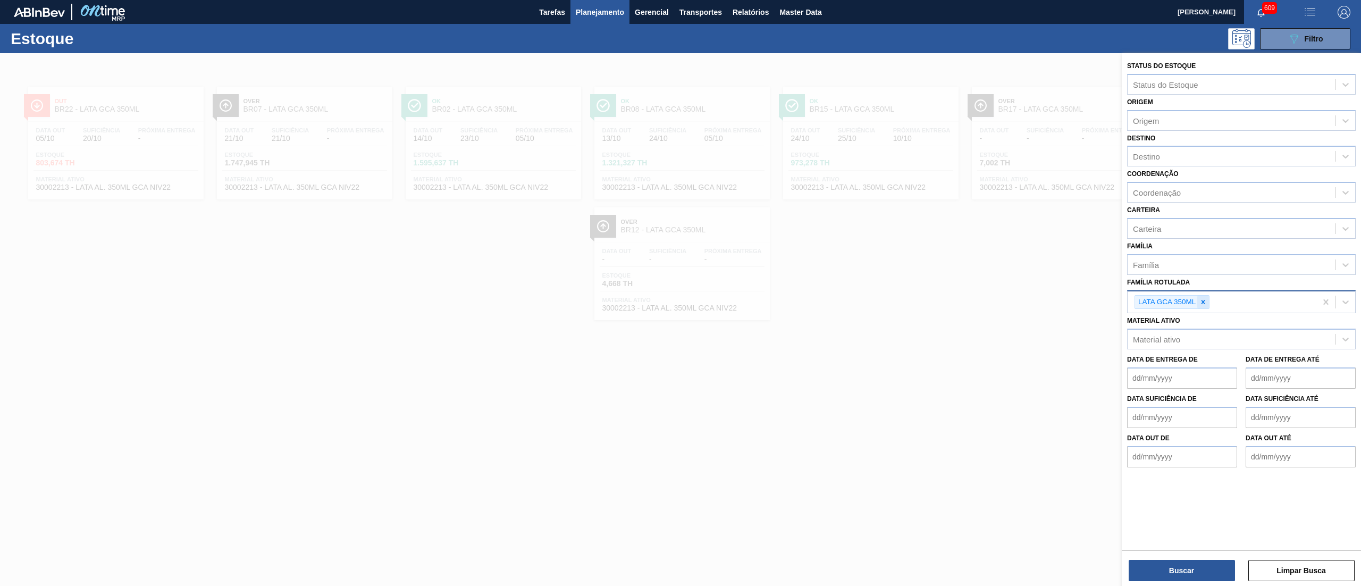
click at [1204, 295] on div at bounding box center [1203, 301] width 12 height 13
click at [1173, 347] on div "Data de Entrega de Data de Entrega até" at bounding box center [1240, 366] width 237 height 39
click at [1161, 311] on div "Material ativo Material ativo" at bounding box center [1241, 329] width 229 height 36
click at [1166, 333] on div "Material ativo" at bounding box center [1156, 336] width 47 height 9
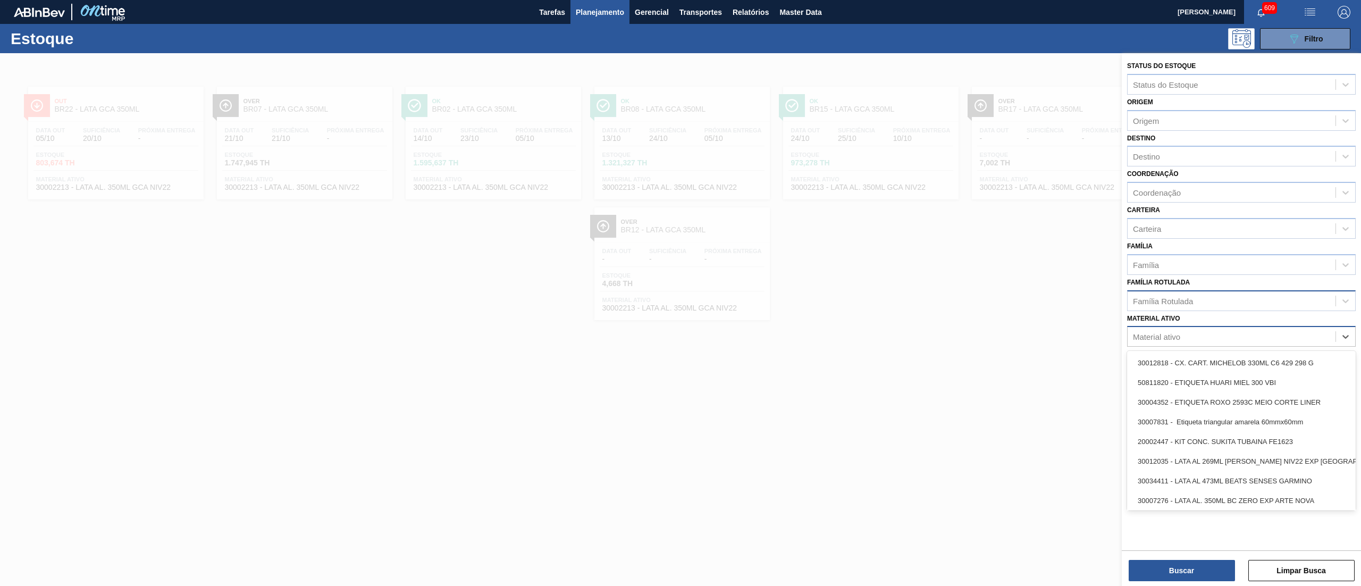
paste ativo "30030361"
type ativo "30030361"
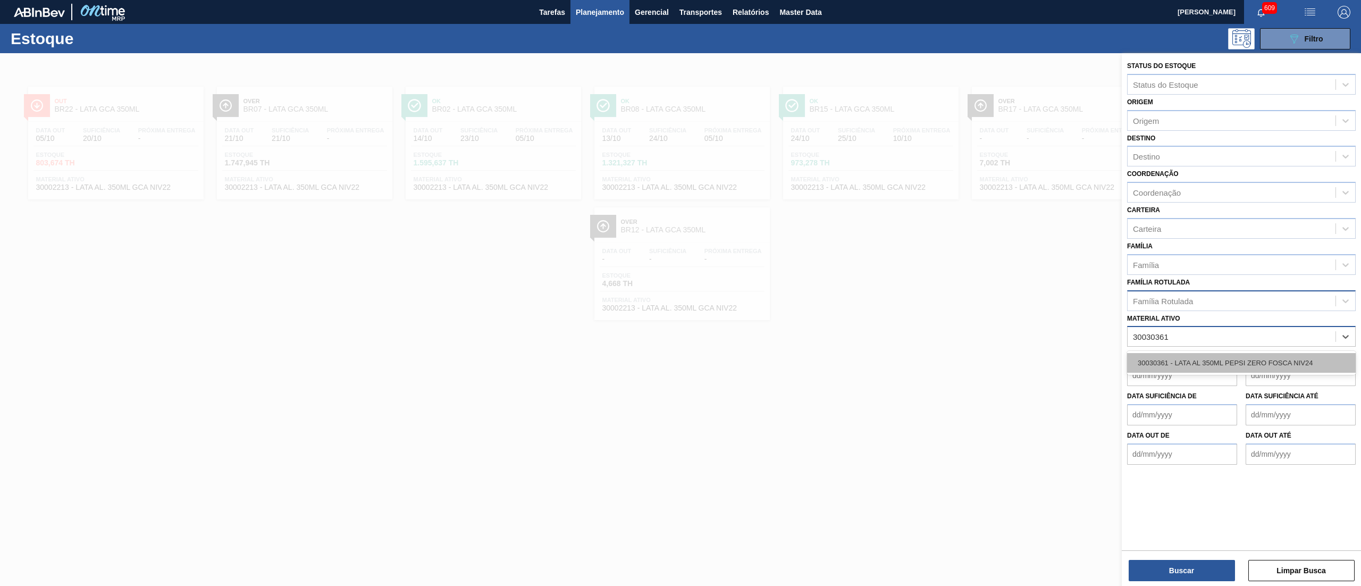
click at [1174, 361] on div "30030361 - LATA AL 350ML PEPSI ZERO FOSCA NIV24" at bounding box center [1241, 363] width 229 height 20
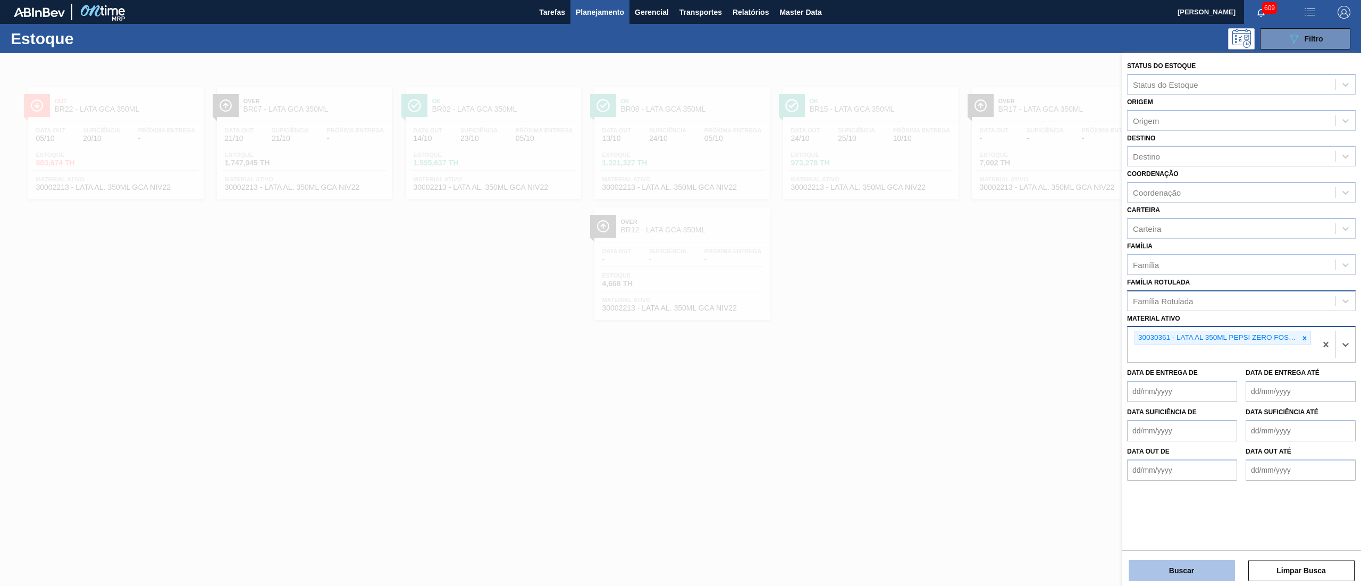
click at [1137, 569] on button "Buscar" at bounding box center [1181, 570] width 106 height 21
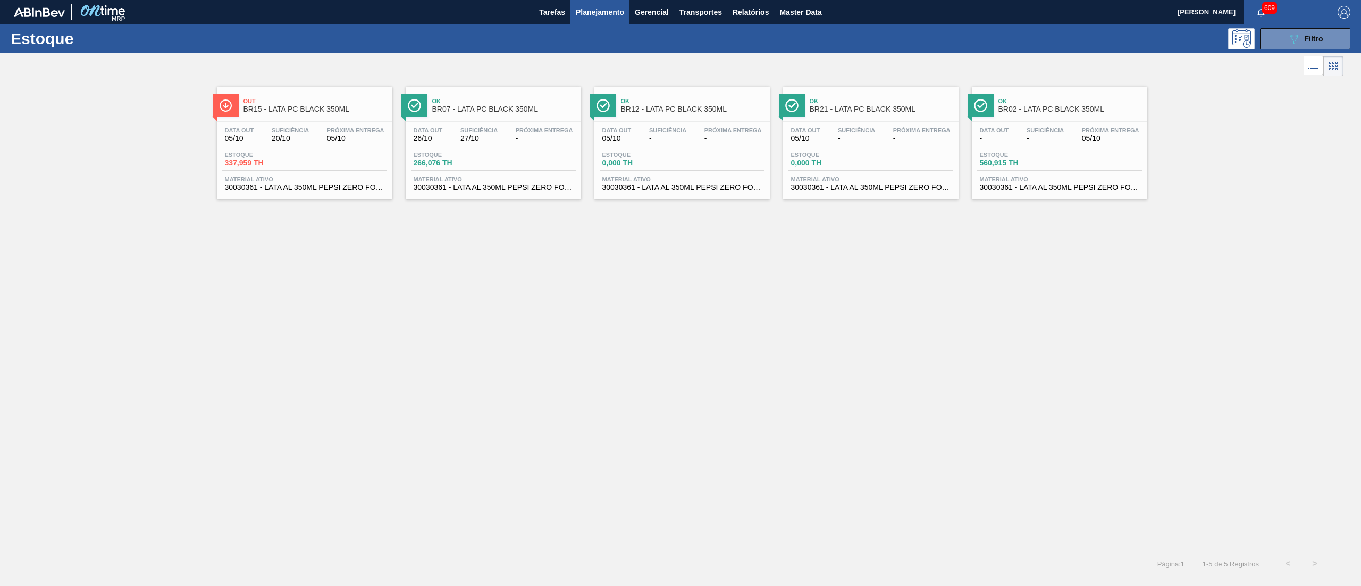
click at [681, 108] on span "BR12 - LATA PC BLACK 350ML" at bounding box center [692, 109] width 143 height 8
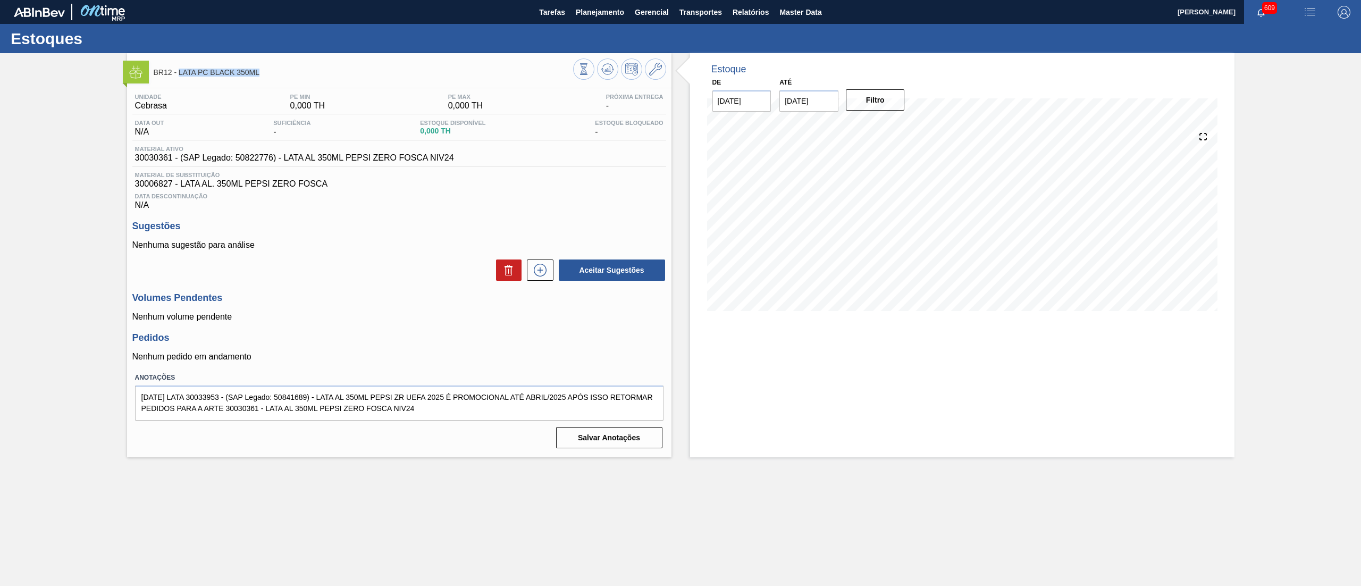
drag, startPoint x: 266, startPoint y: 74, endPoint x: 178, endPoint y: 80, distance: 88.4
click at [178, 80] on div "BR12 - LATA PC BLACK 350ML" at bounding box center [363, 72] width 419 height 24
copy span "LATA PC BLACK 350ML"
click at [590, 7] on span "Planejamento" at bounding box center [600, 12] width 48 height 13
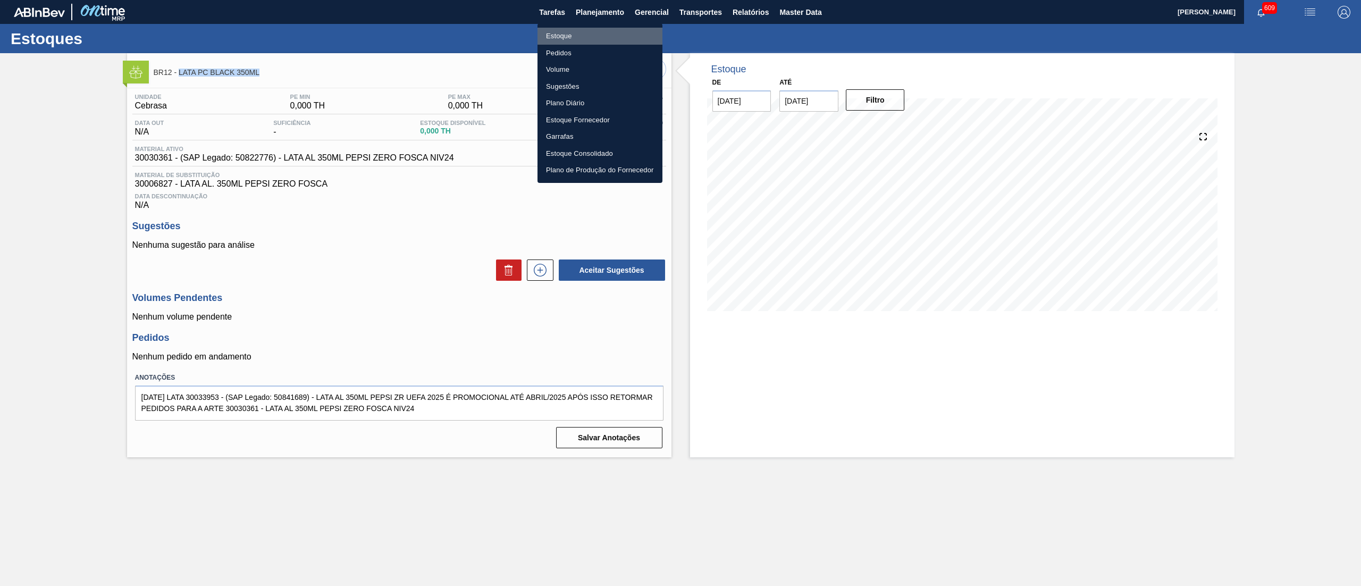
click at [593, 29] on li "Estoque" at bounding box center [599, 36] width 125 height 17
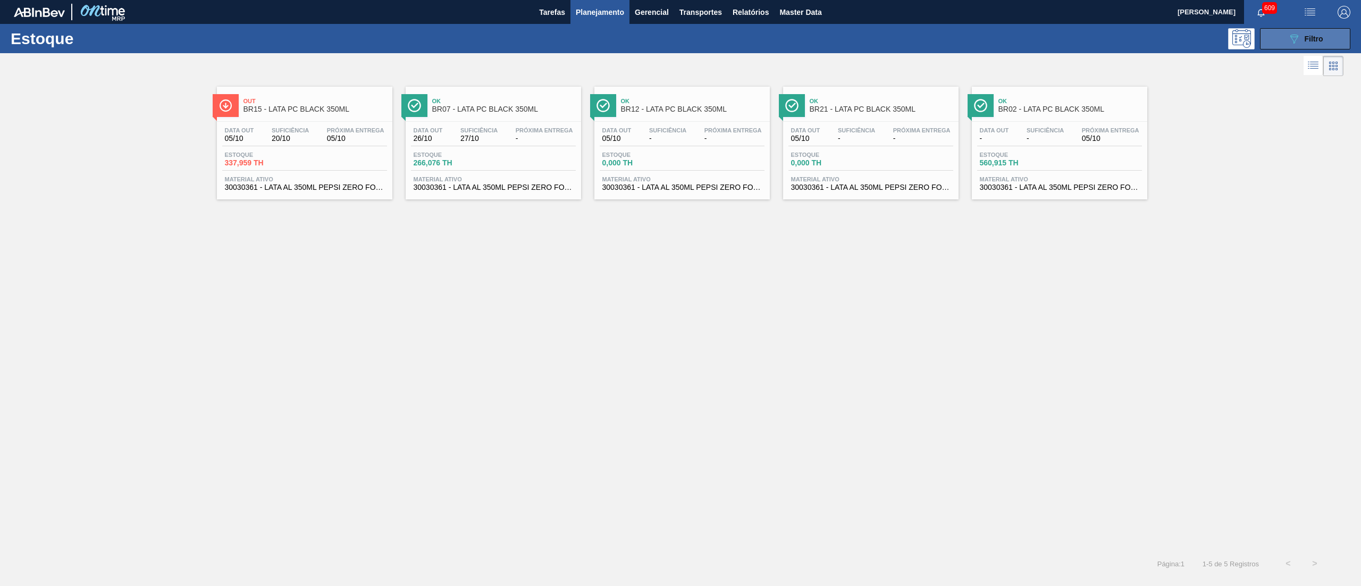
click at [1293, 43] on icon at bounding box center [1294, 39] width 8 height 9
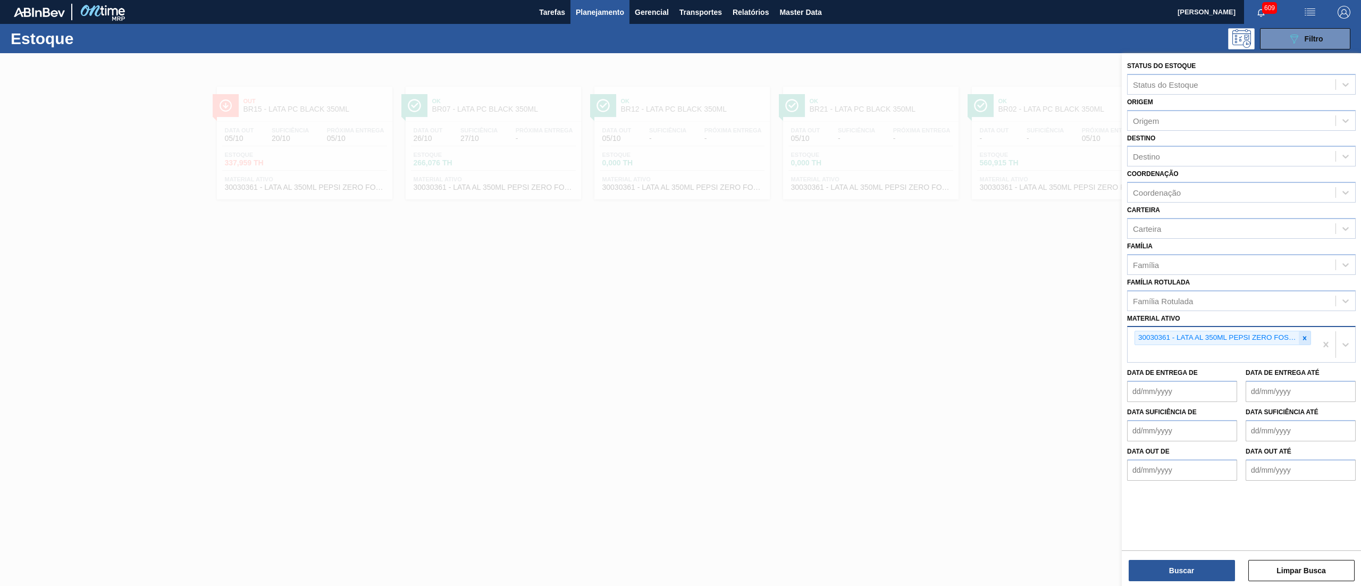
click at [1303, 337] on icon at bounding box center [1305, 338] width 4 height 4
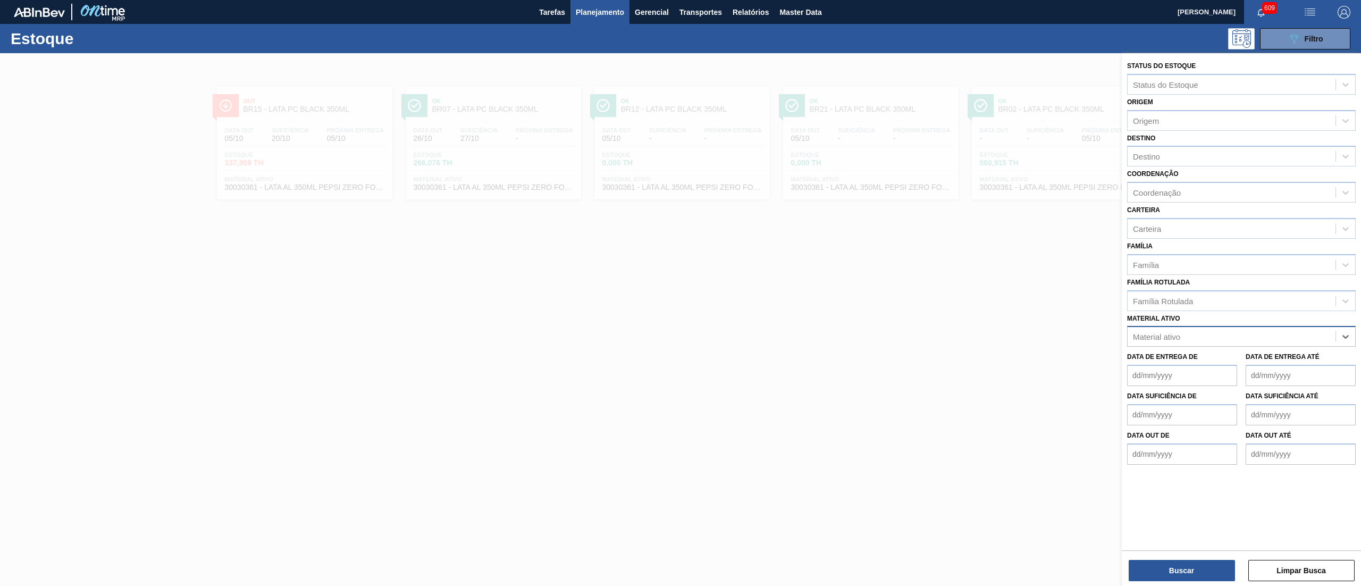
paste ativo "LATA PC BLACK 350ML"
type ativo "LATA PC BLACK 350ML"
click at [1200, 302] on div "Família Rotulada" at bounding box center [1231, 300] width 208 height 15
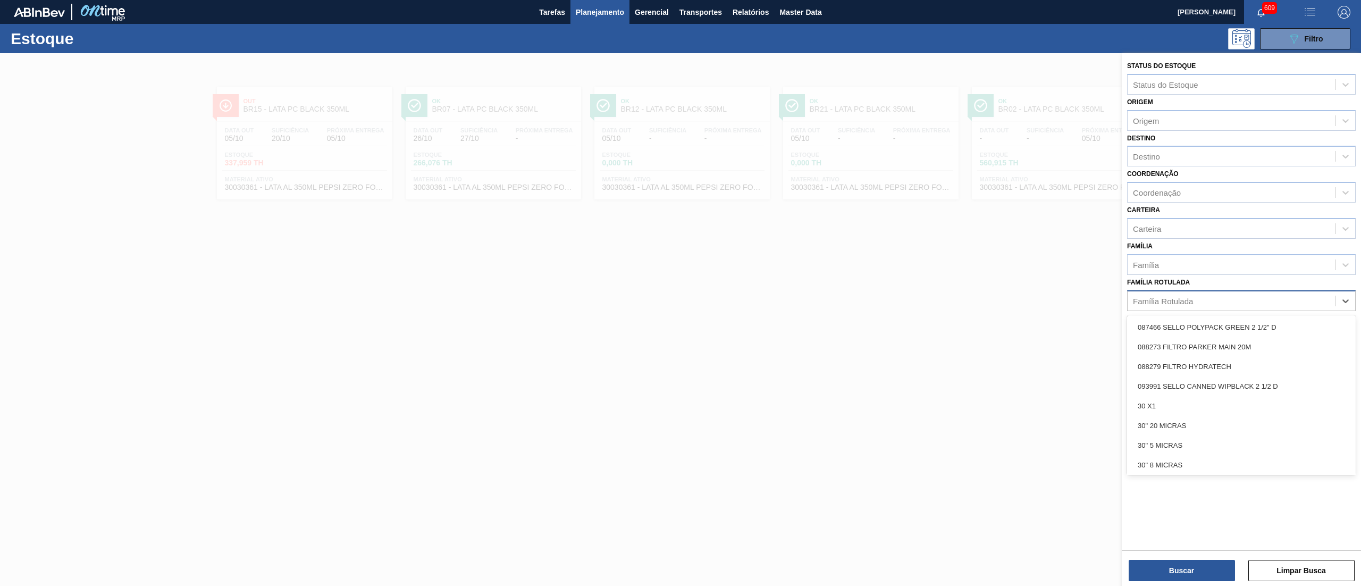
paste Rotulada "LATA PC BLACK 350ML"
type Rotulada "LATA PC BLACK 350ML"
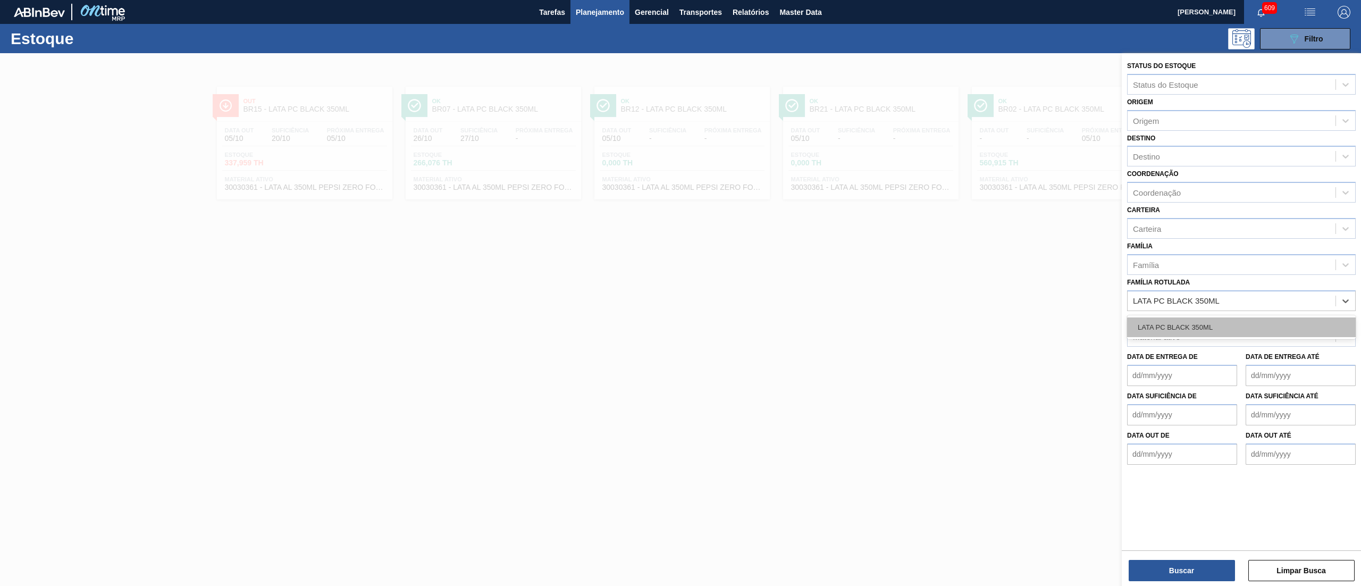
click at [1201, 323] on div "LATA PC BLACK 350ML" at bounding box center [1241, 327] width 229 height 20
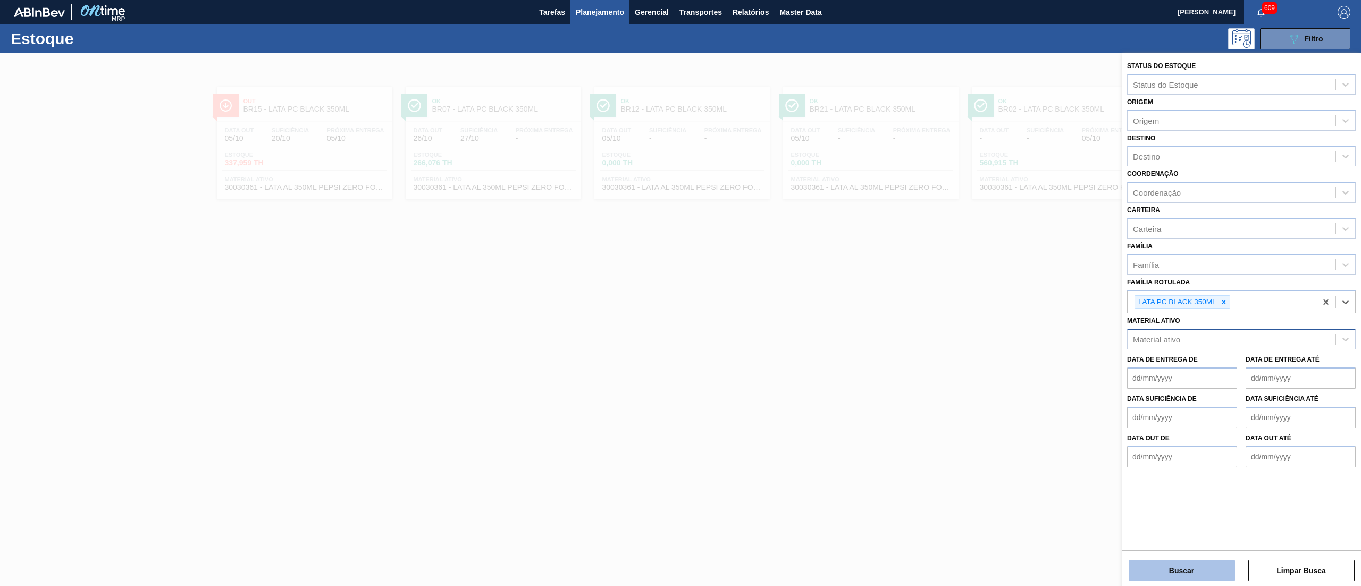
click at [1163, 567] on button "Buscar" at bounding box center [1181, 570] width 106 height 21
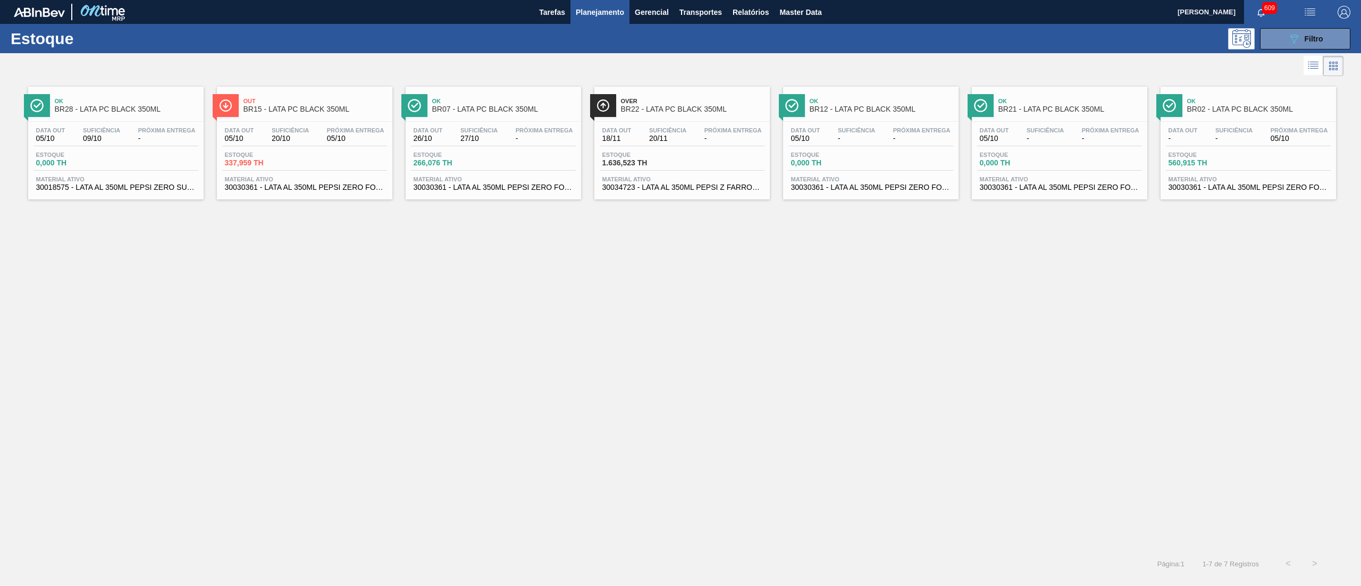
click at [732, 188] on span "30034723 - LATA AL 350ML PEPSI Z FARROUPLILHA" at bounding box center [681, 187] width 159 height 8
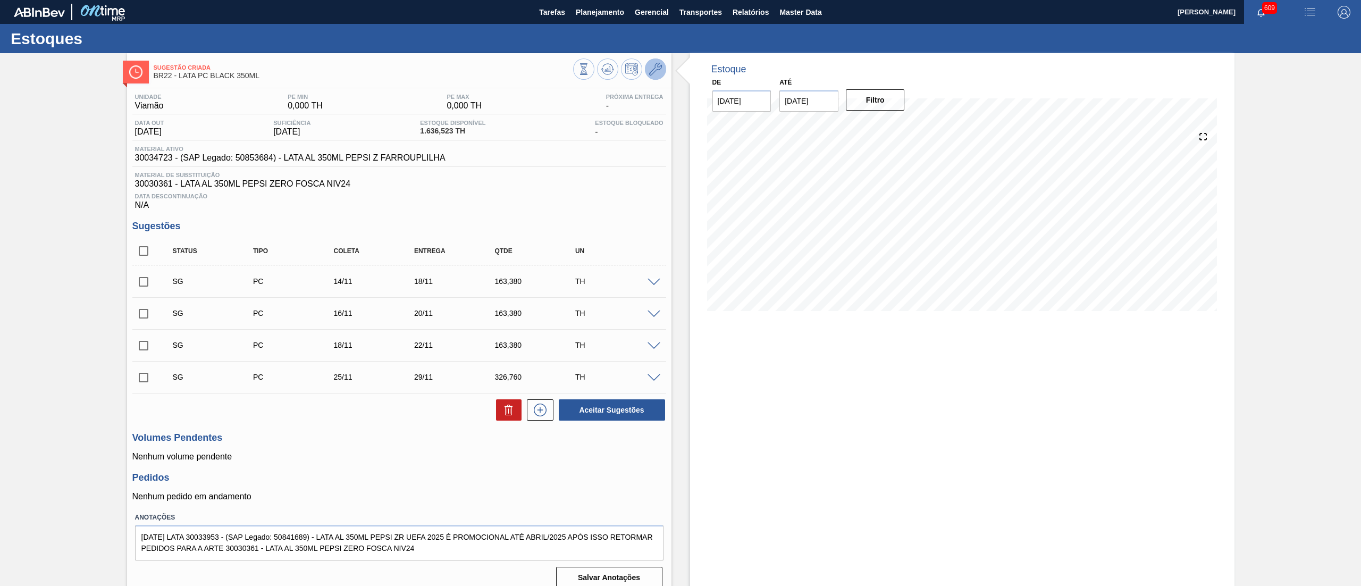
click at [655, 74] on icon at bounding box center [655, 69] width 13 height 13
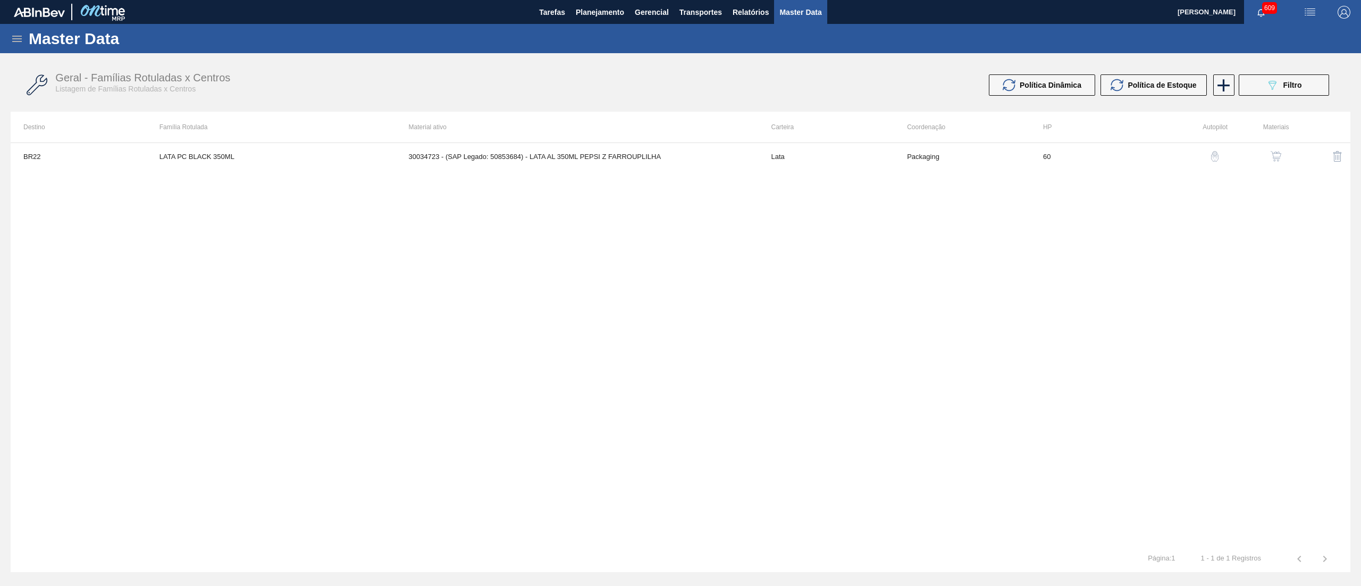
click at [1272, 157] on img "button" at bounding box center [1275, 156] width 11 height 11
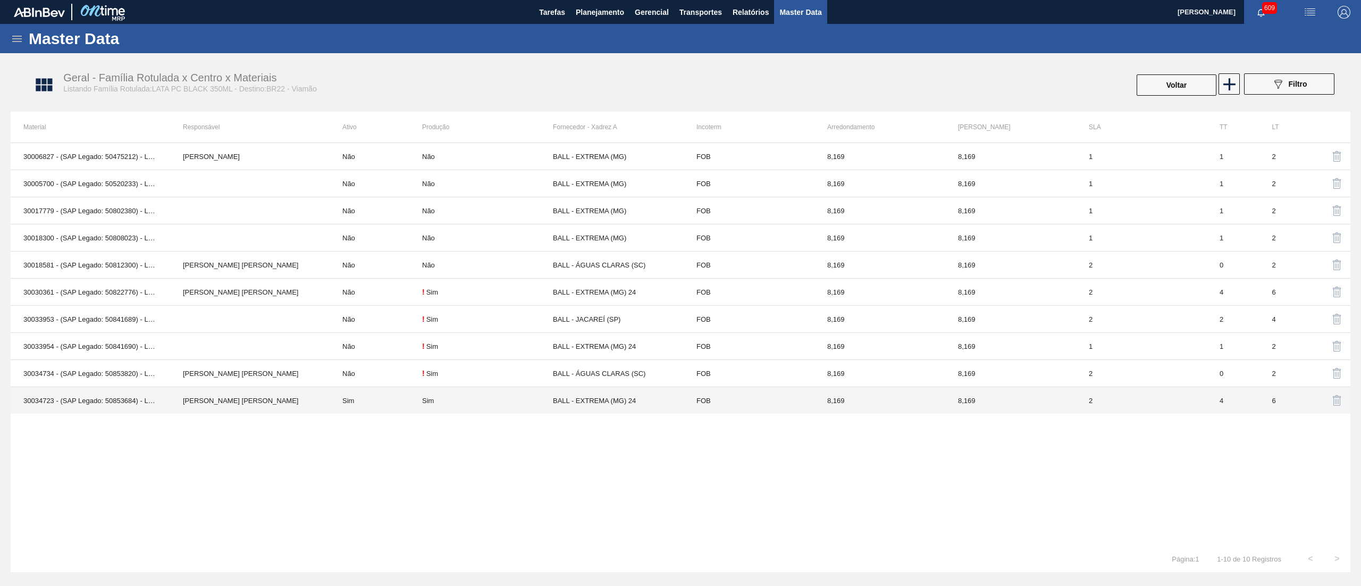
click at [370, 408] on td "Sim" at bounding box center [376, 400] width 92 height 27
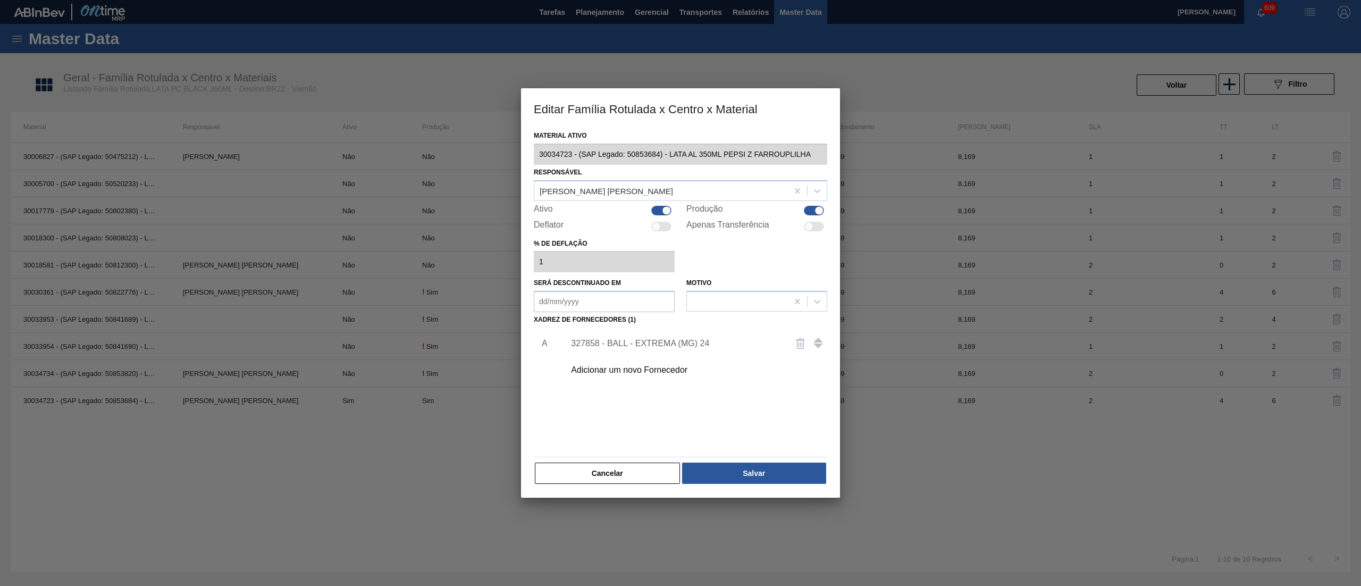
click at [655, 207] on div at bounding box center [661, 211] width 20 height 10
checkbox input "false"
click at [751, 464] on button "Salvar" at bounding box center [754, 472] width 144 height 21
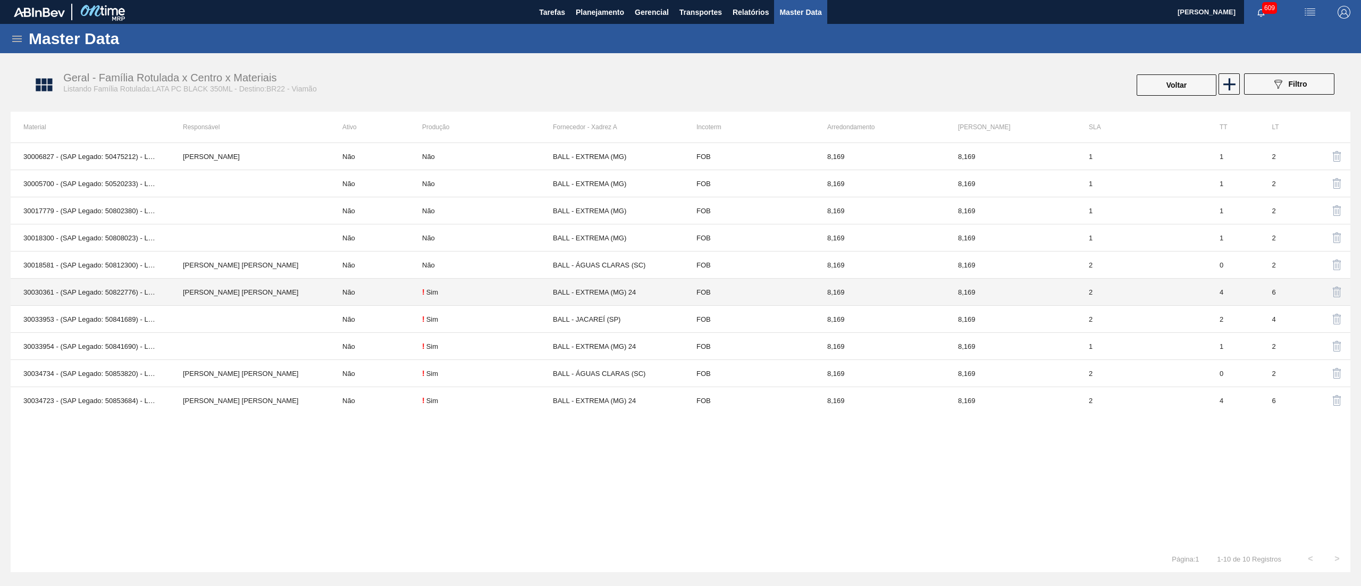
click at [177, 289] on td "[PERSON_NAME] [PERSON_NAME]" at bounding box center [249, 291] width 159 height 27
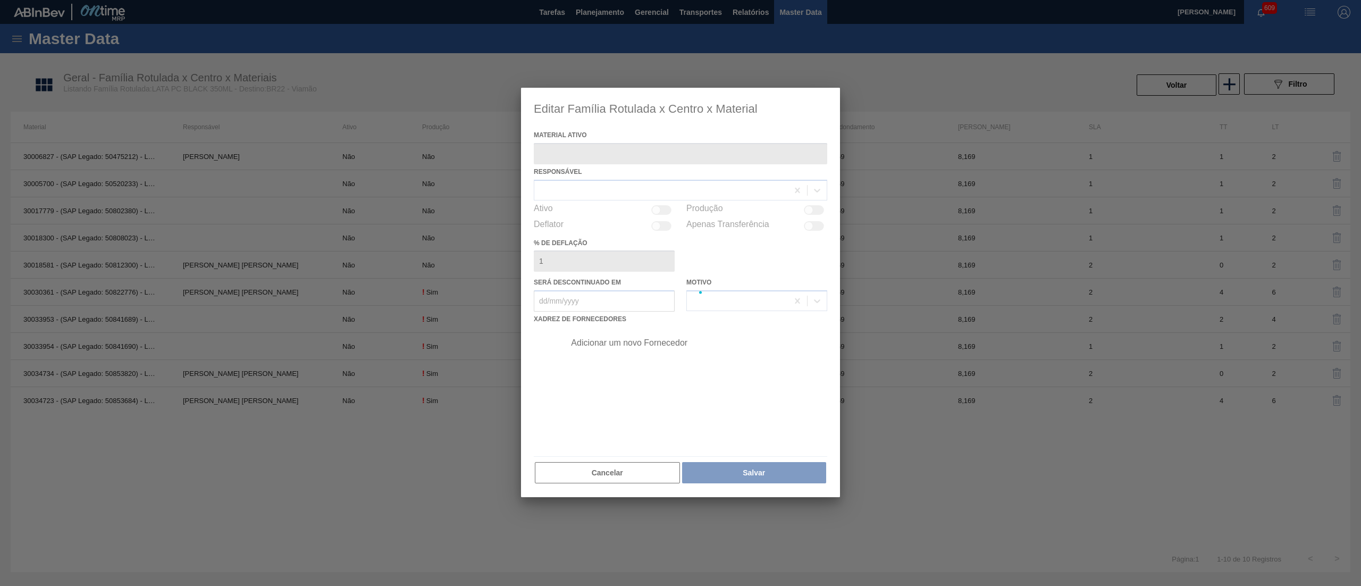
type ativo "30030361 - (SAP Legado: 50822776) - LATA AL 350ML PEPSI ZERO FOSCA NIV24"
checkbox input "true"
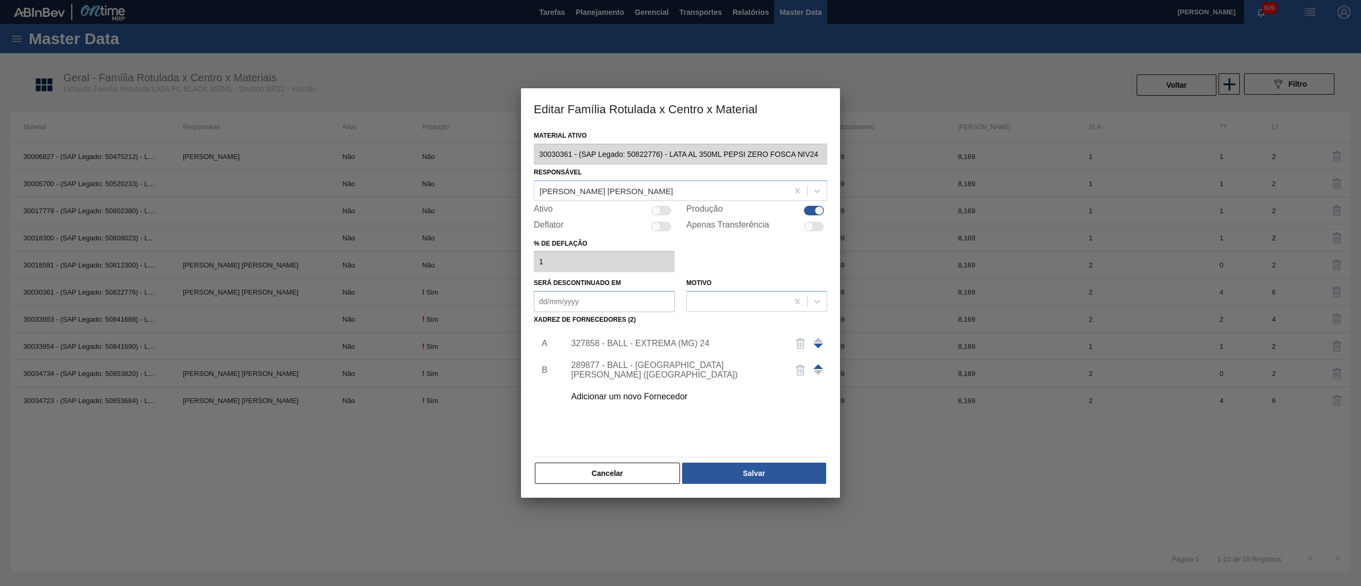
click at [666, 210] on div at bounding box center [661, 211] width 20 height 10
checkbox input "true"
click at [725, 478] on button "Salvar" at bounding box center [754, 472] width 144 height 21
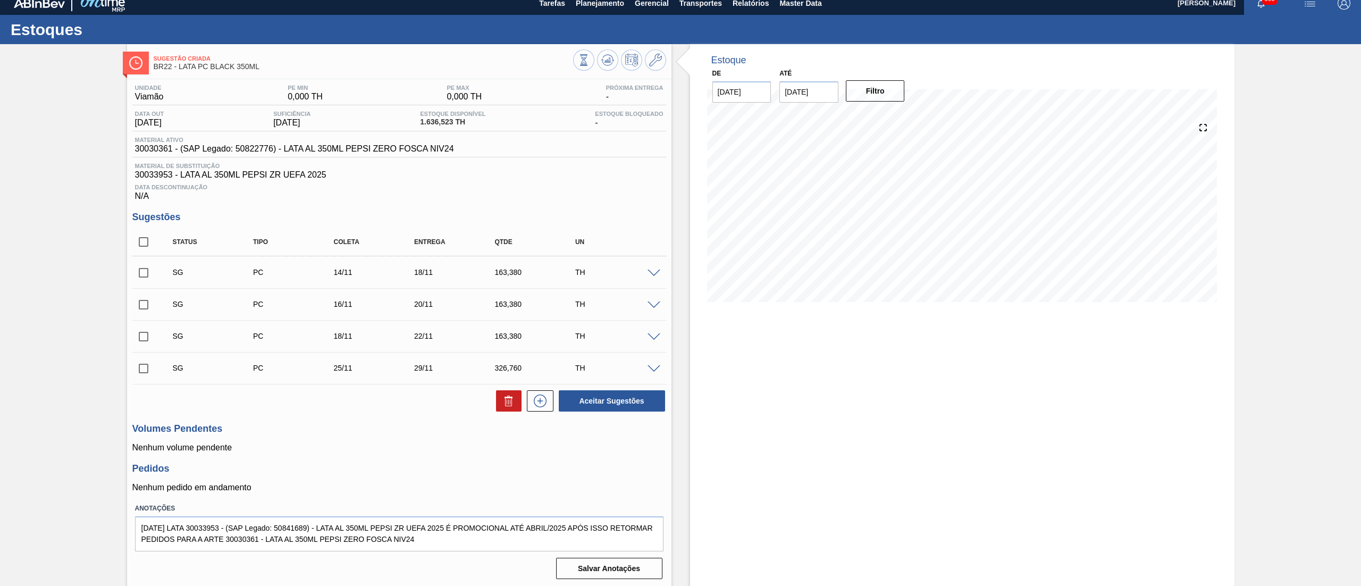
scroll to position [12, 0]
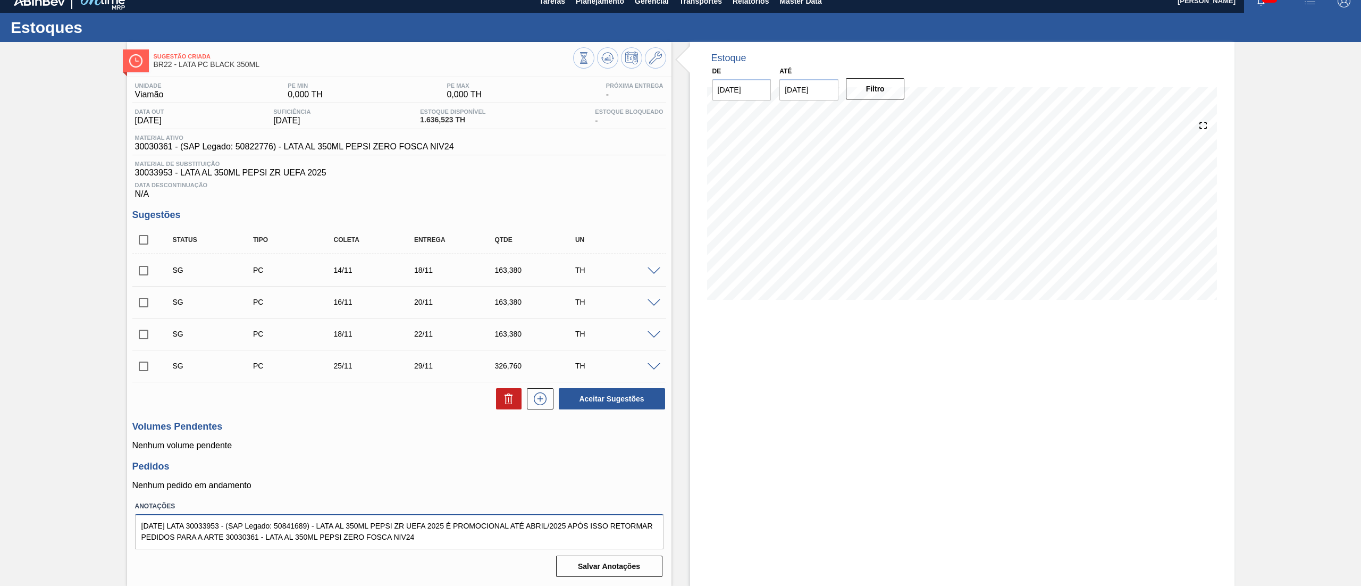
drag, startPoint x: 474, startPoint y: 545, endPoint x: 5, endPoint y: 479, distance: 473.4
click at [5, 479] on div "Sugestão Criada BR22 - LATA PC BLACK 350ML Unidade Viamão PE MIN 0,000 TH PE MA…" at bounding box center [680, 314] width 1361 height 544
type textarea "05/10 PC Farroupilha Gaucha ou Gaucho, apenas escoamento, precisamos zerar esto…"
click at [630, 561] on button "Salvar Anotações" at bounding box center [609, 565] width 106 height 21
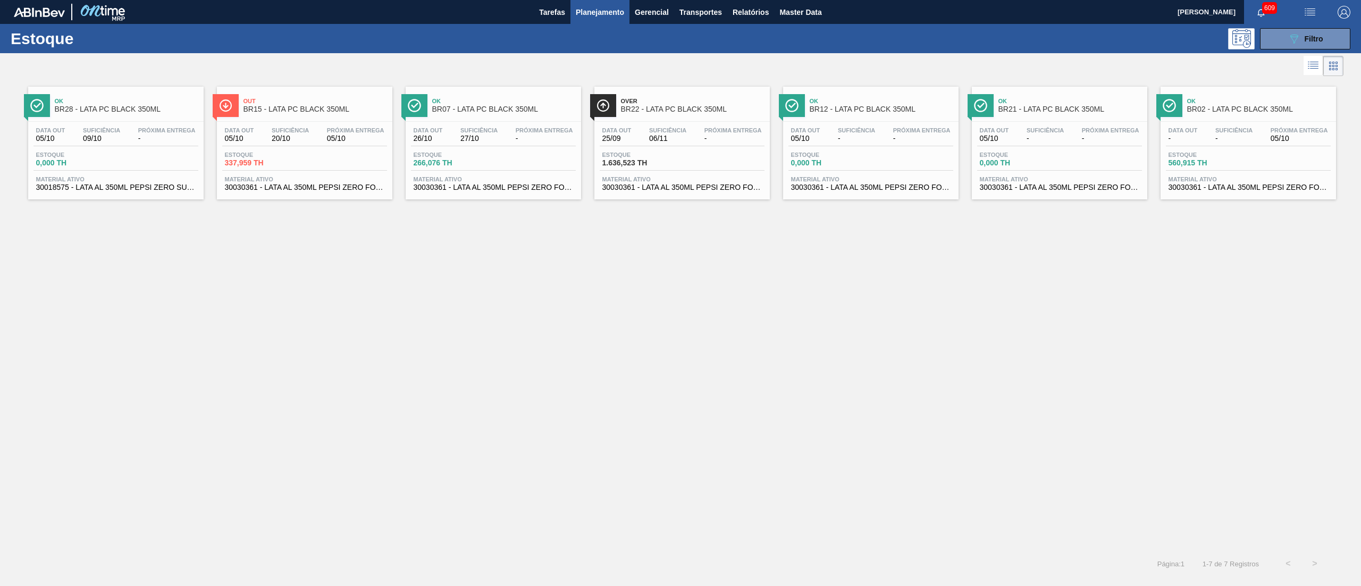
click at [1308, 26] on div "Estoque 089F7B8B-B2A5-4AFE-B5C0-19BA573D28AC Filtro" at bounding box center [680, 38] width 1361 height 29
click at [1308, 35] on span "Filtro" at bounding box center [1313, 39] width 19 height 9
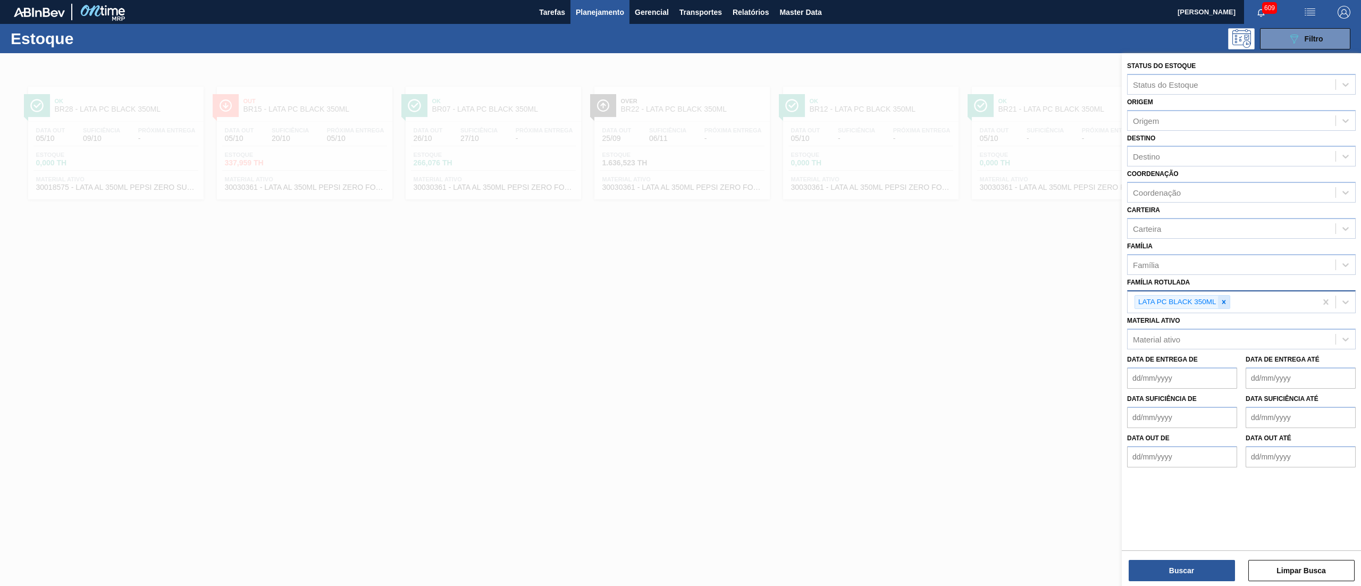
click at [1221, 301] on icon at bounding box center [1223, 301] width 7 height 7
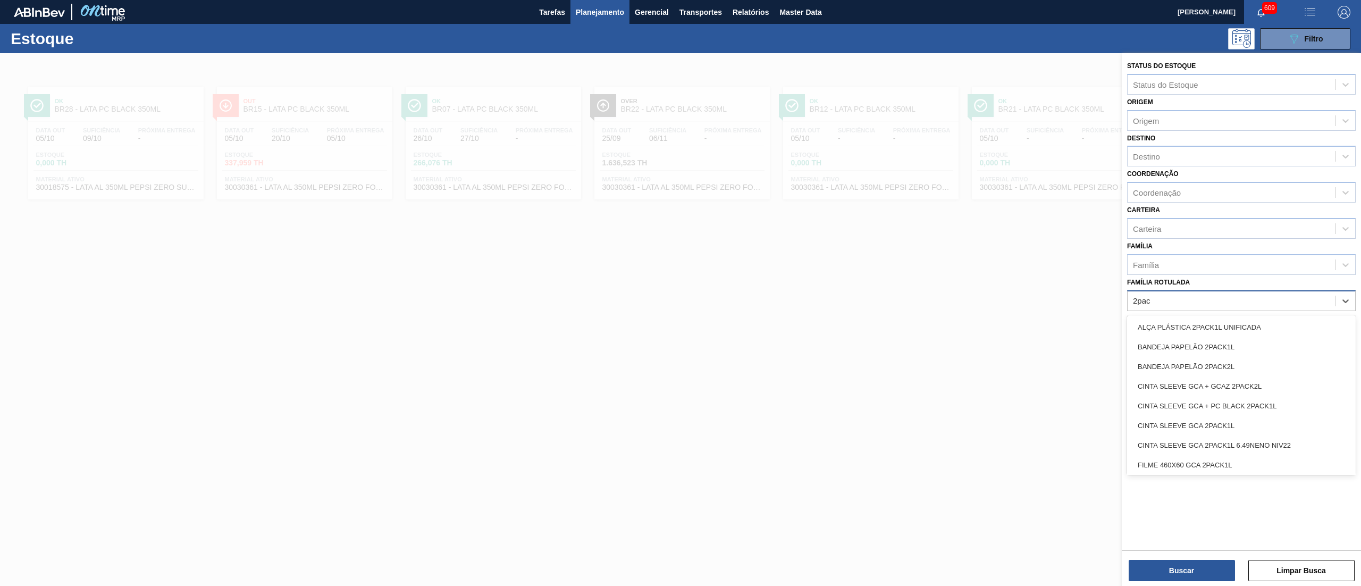
type Rotulada "2pack"
click at [1195, 427] on div "CINTA SLEEVE GCA 2PACK1L" at bounding box center [1241, 426] width 229 height 20
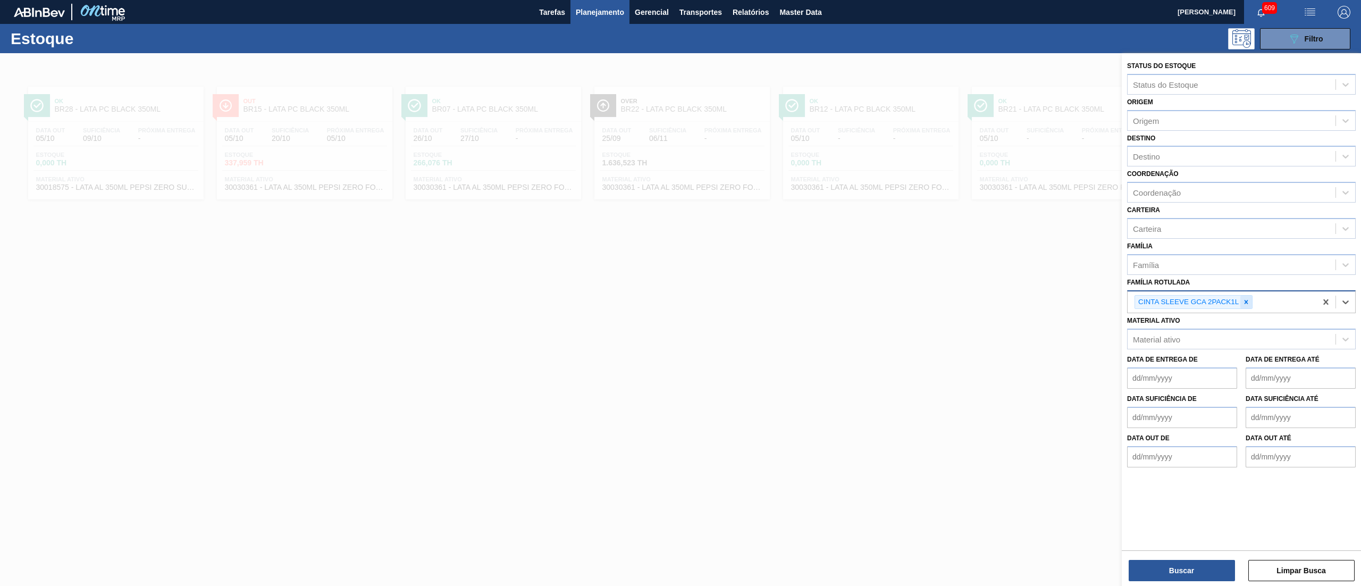
click at [1248, 303] on icon at bounding box center [1245, 301] width 7 height 7
click at [1248, 303] on div "Família Rotulada" at bounding box center [1231, 300] width 208 height 15
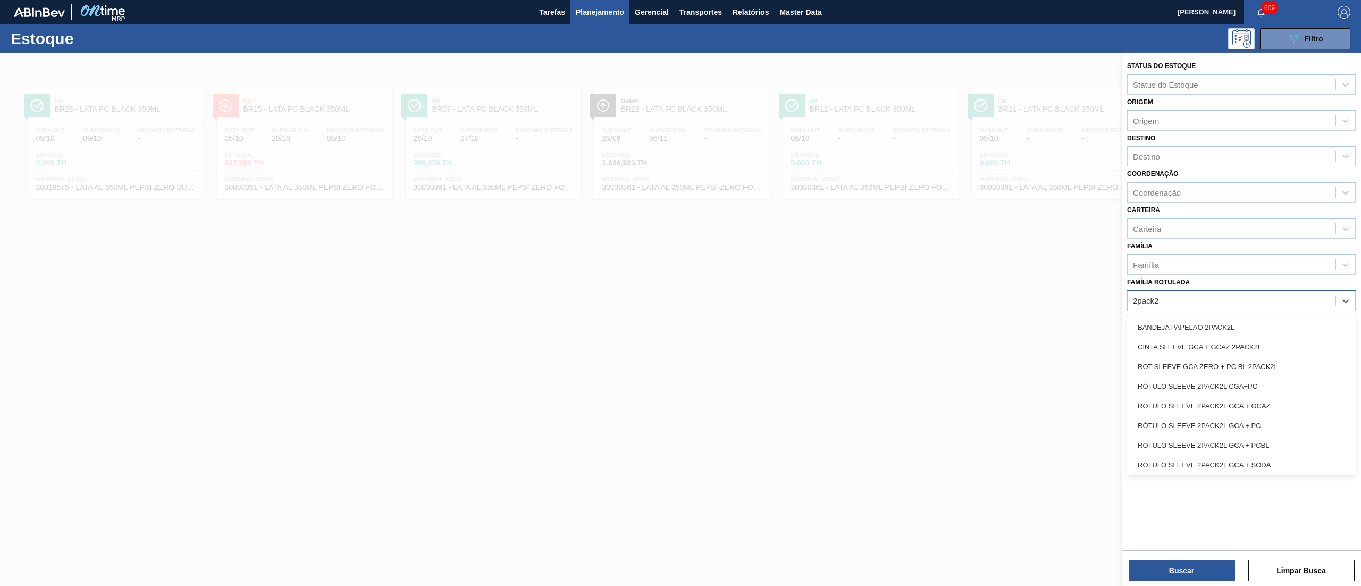
type Rotulada "2pack2l"
click at [1223, 382] on div "RÓTULO SLEEVE 2PACK2L CGA+PC" at bounding box center [1241, 386] width 229 height 20
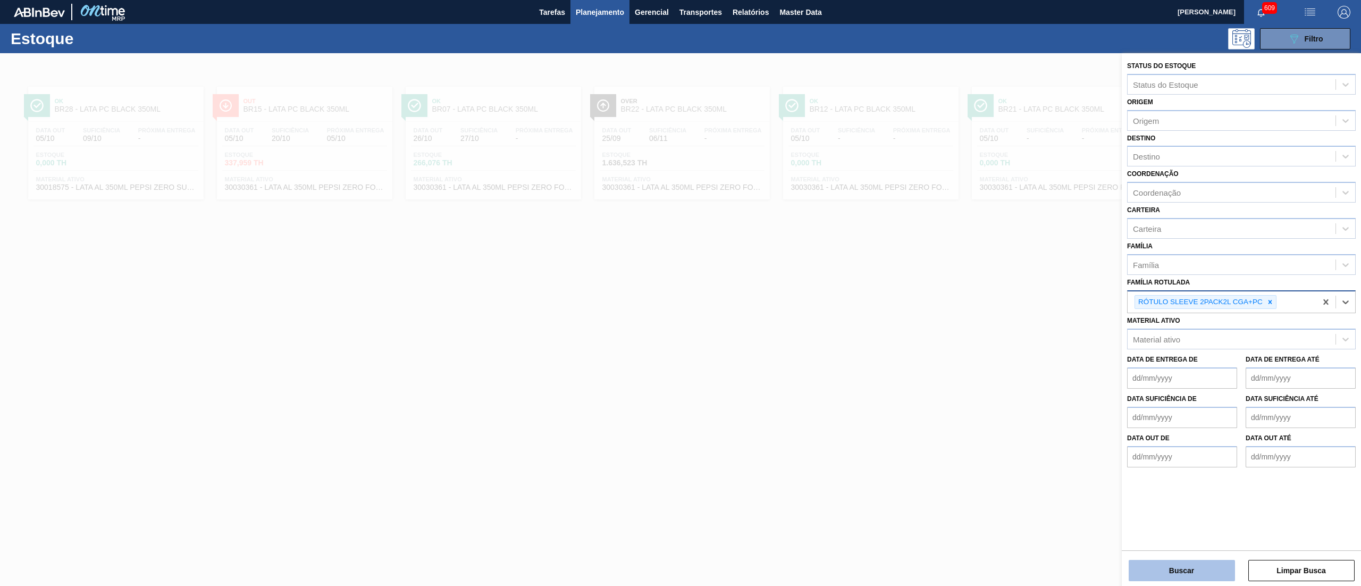
click at [1166, 569] on button "Buscar" at bounding box center [1181, 570] width 106 height 21
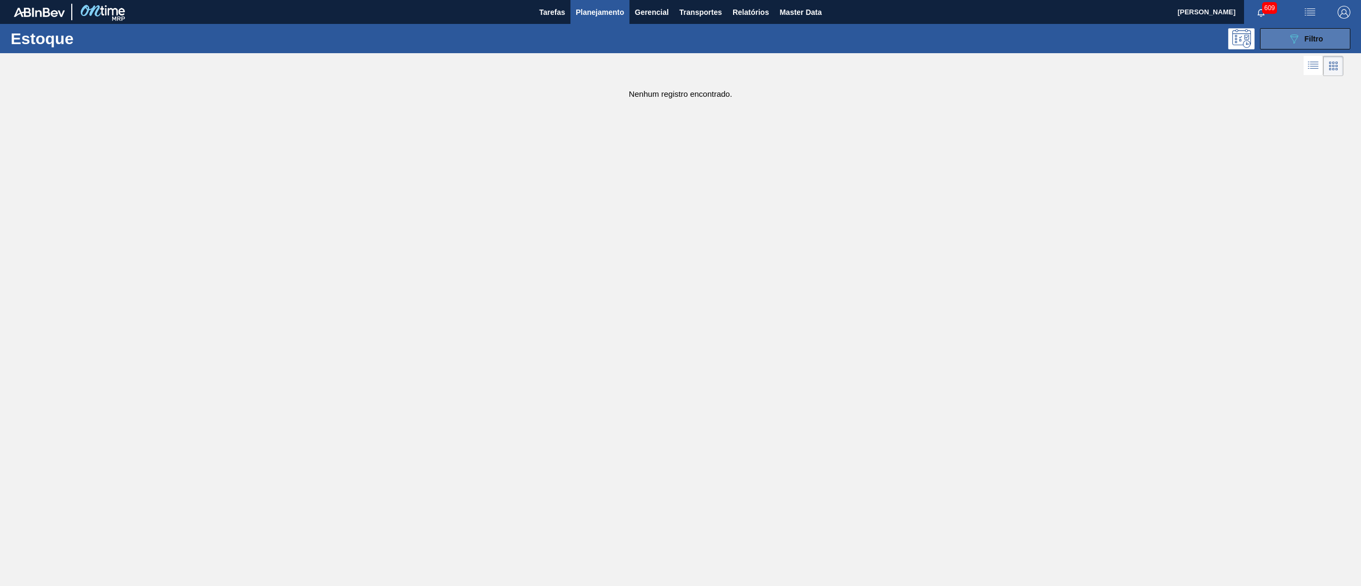
click at [1324, 36] on button "089F7B8B-B2A5-4AFE-B5C0-19BA573D28AC Filtro" at bounding box center [1305, 38] width 90 height 21
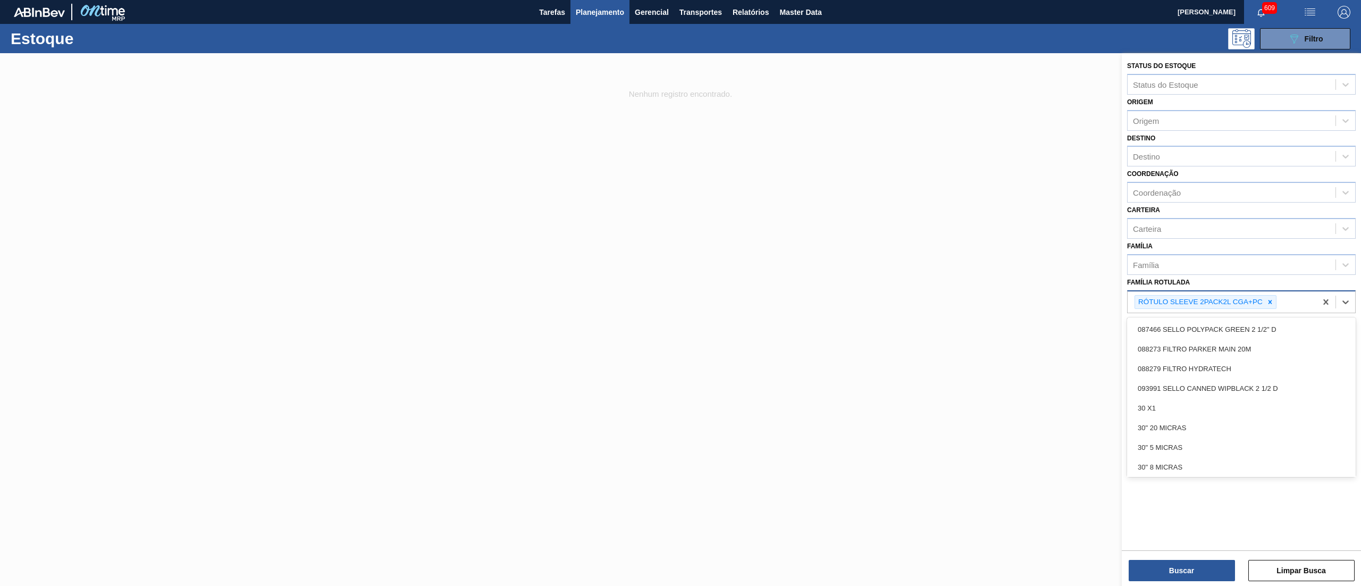
click at [1294, 307] on div "RÓTULO SLEEVE 2PACK2L CGA+PC" at bounding box center [1221, 302] width 189 height 22
type Rotulada "2pack2l"
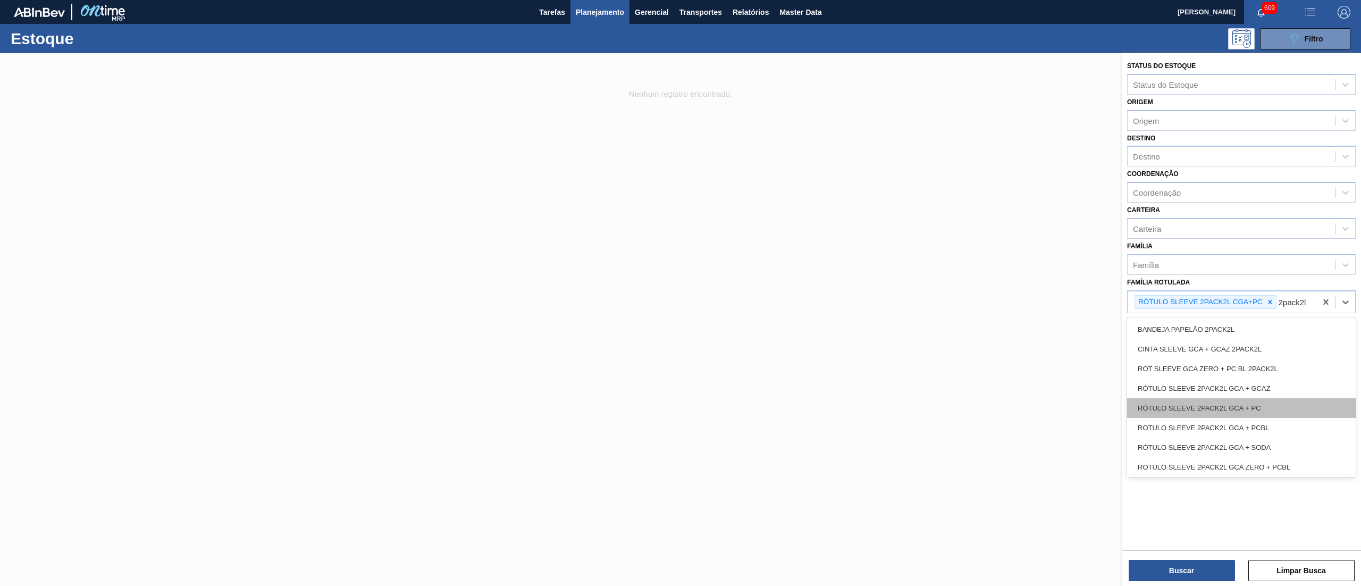
click at [1252, 410] on div "RÓTULO SLEEVE 2PACK2L GCA + PC" at bounding box center [1241, 408] width 229 height 20
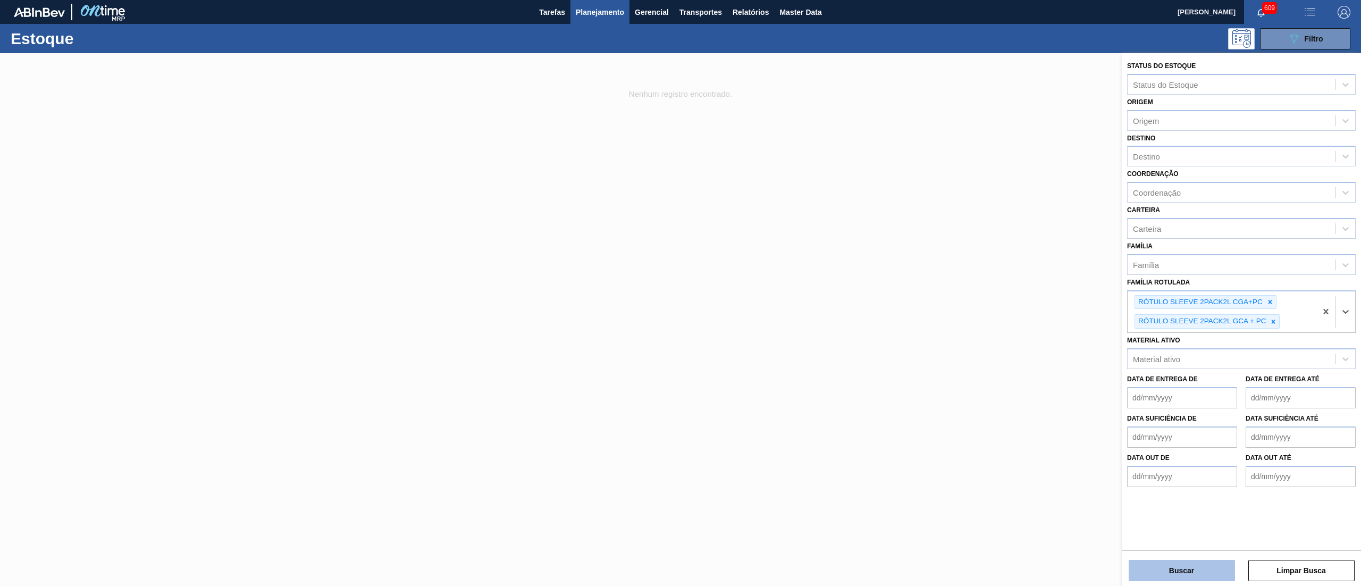
click at [1149, 565] on button "Buscar" at bounding box center [1181, 570] width 106 height 21
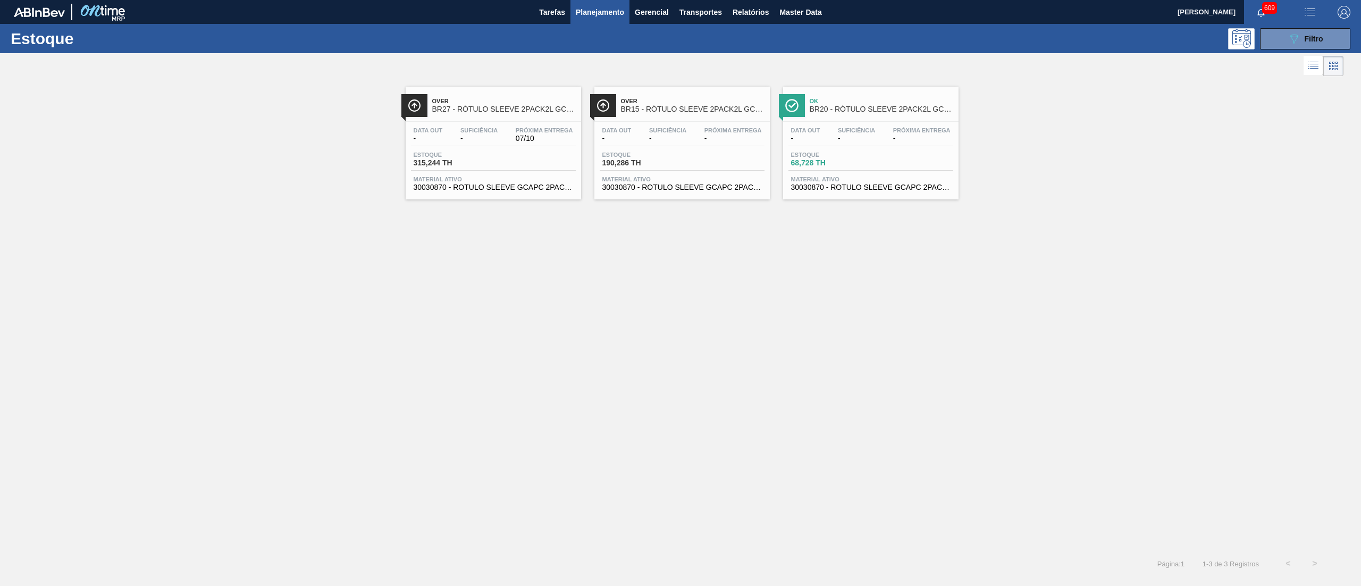
click at [548, 187] on span "30030870 - ROTULO SLEEVE GCAPC 2PACK2L NIV24" at bounding box center [492, 187] width 159 height 8
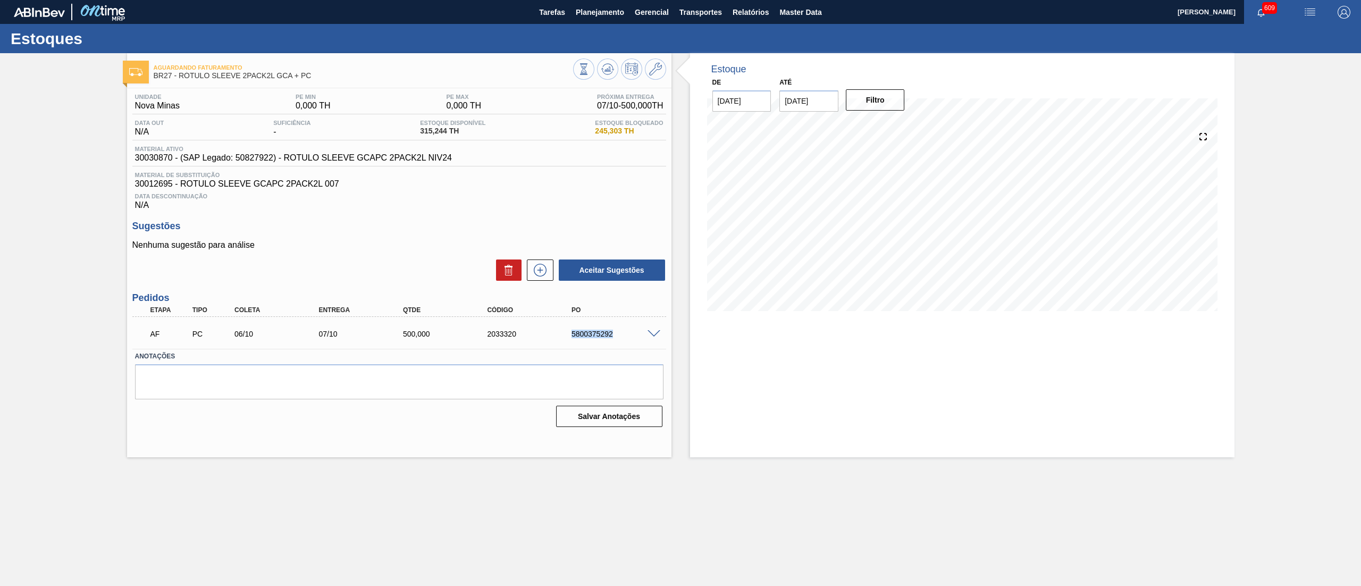
drag, startPoint x: 557, startPoint y: 337, endPoint x: 630, endPoint y: 340, distance: 73.4
click at [630, 340] on div "AF PC 06/10 07/10 500,000 2033320 5800375292" at bounding box center [395, 332] width 505 height 21
copy div "5800375292"
drag, startPoint x: 294, startPoint y: 76, endPoint x: 180, endPoint y: 78, distance: 114.3
click at [180, 78] on span "BR27 - RÓTULO SLEEVE 2PACK2L GCA + PC" at bounding box center [363, 76] width 419 height 8
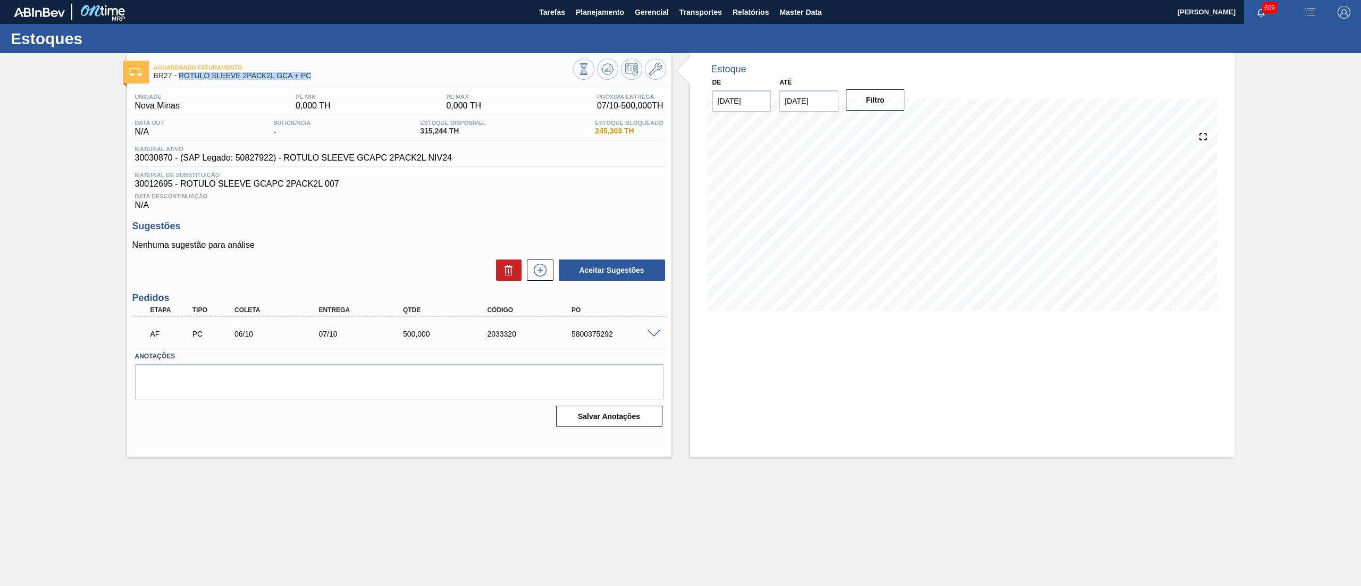
copy span "RÓTULO SLEEVE 2PACK2L GCA + PC"
drag, startPoint x: 564, startPoint y: 335, endPoint x: 639, endPoint y: 344, distance: 75.5
click at [639, 343] on div "AF PC 06/10 07/10 500,000 2033320 5800375292" at bounding box center [395, 332] width 505 height 21
copy div "5800375292"
